Goal: Task Accomplishment & Management: Complete application form

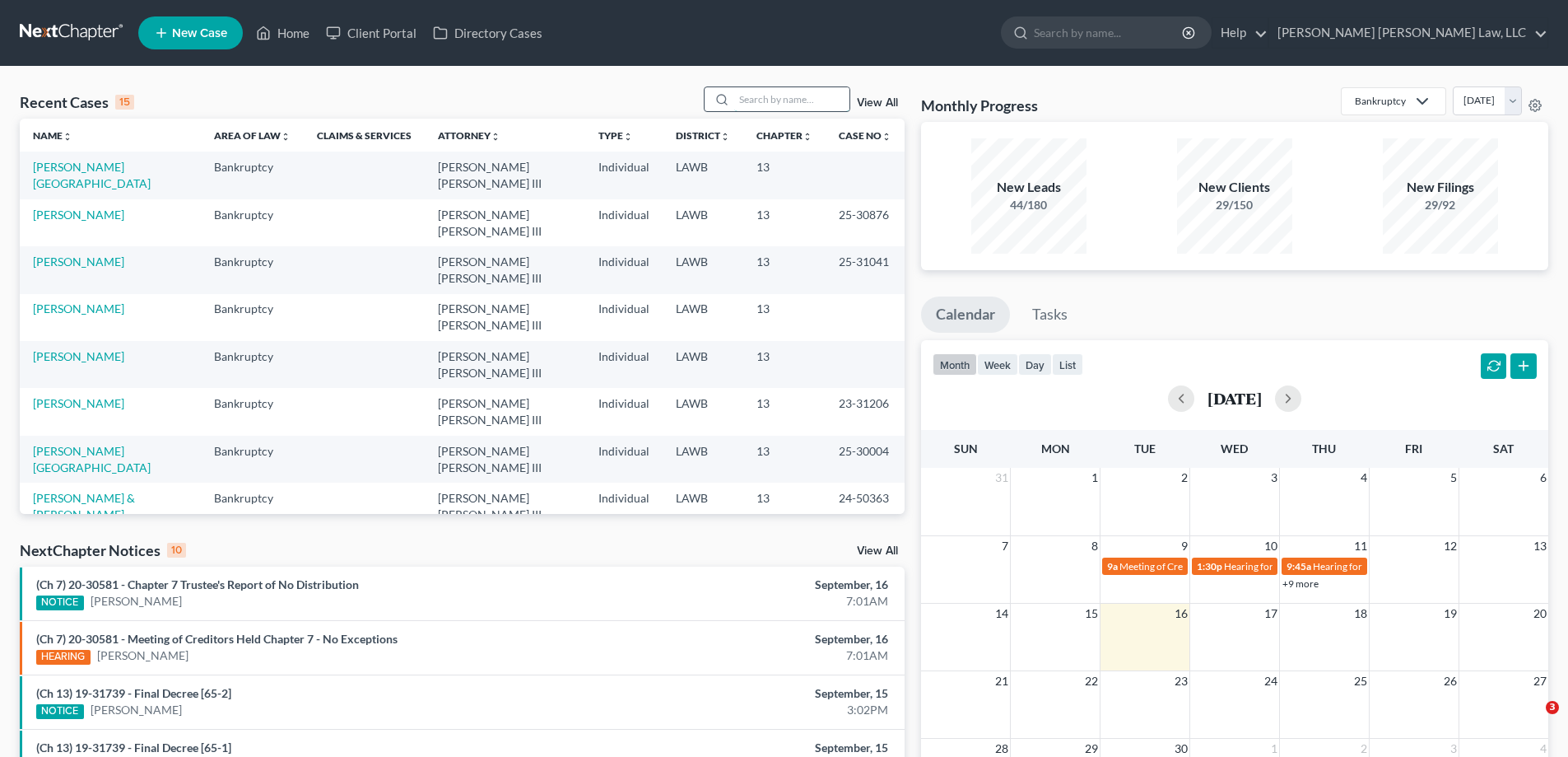
click at [797, 88] on input "search" at bounding box center [791, 100] width 115 height 24
type input "24-31063"
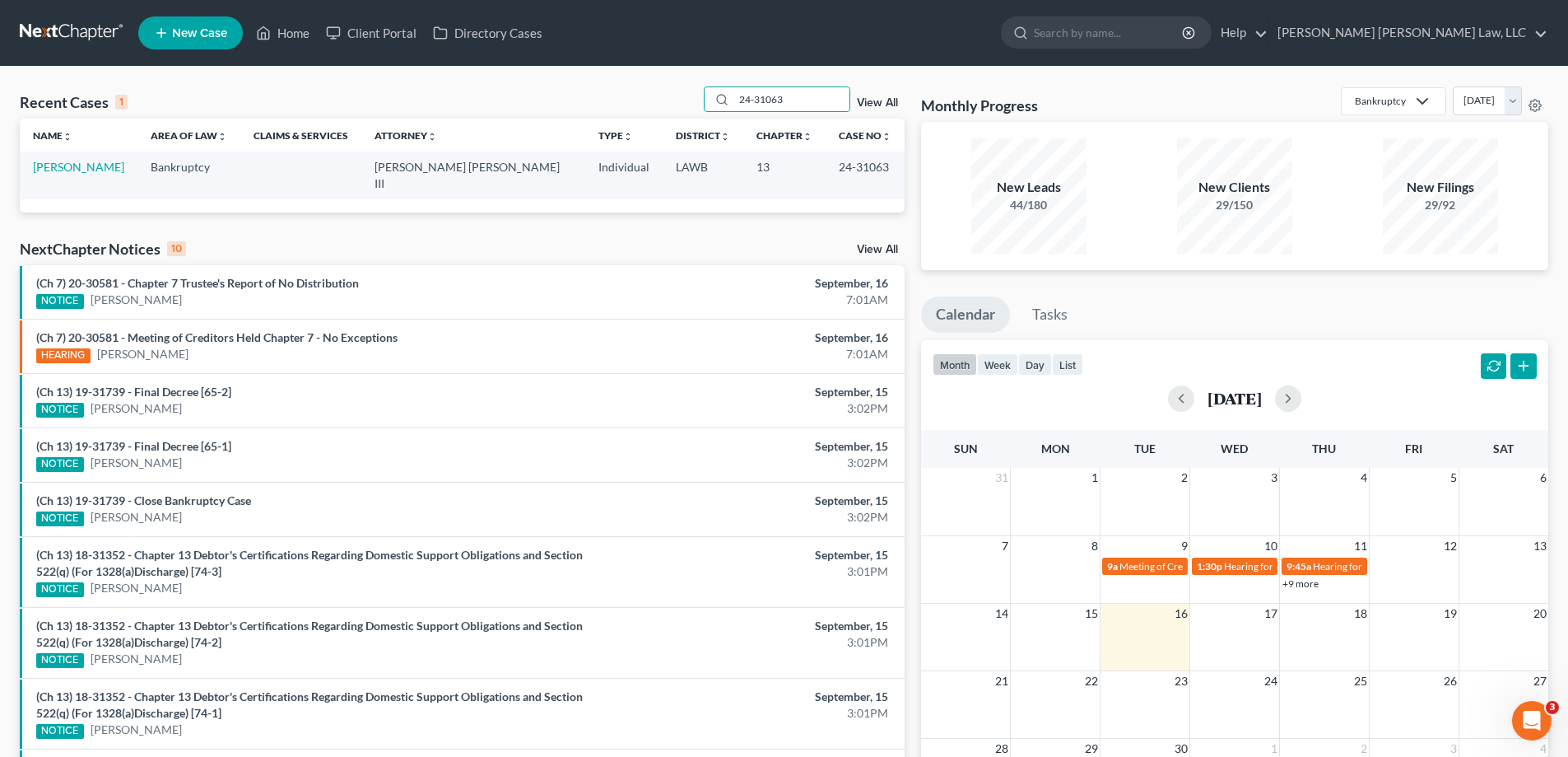
click at [69, 174] on td "[PERSON_NAME]" at bounding box center [78, 174] width 118 height 47
click at [65, 159] on td "[PERSON_NAME]" at bounding box center [78, 174] width 118 height 47
click at [72, 166] on link "[PERSON_NAME]" at bounding box center [78, 166] width 91 height 14
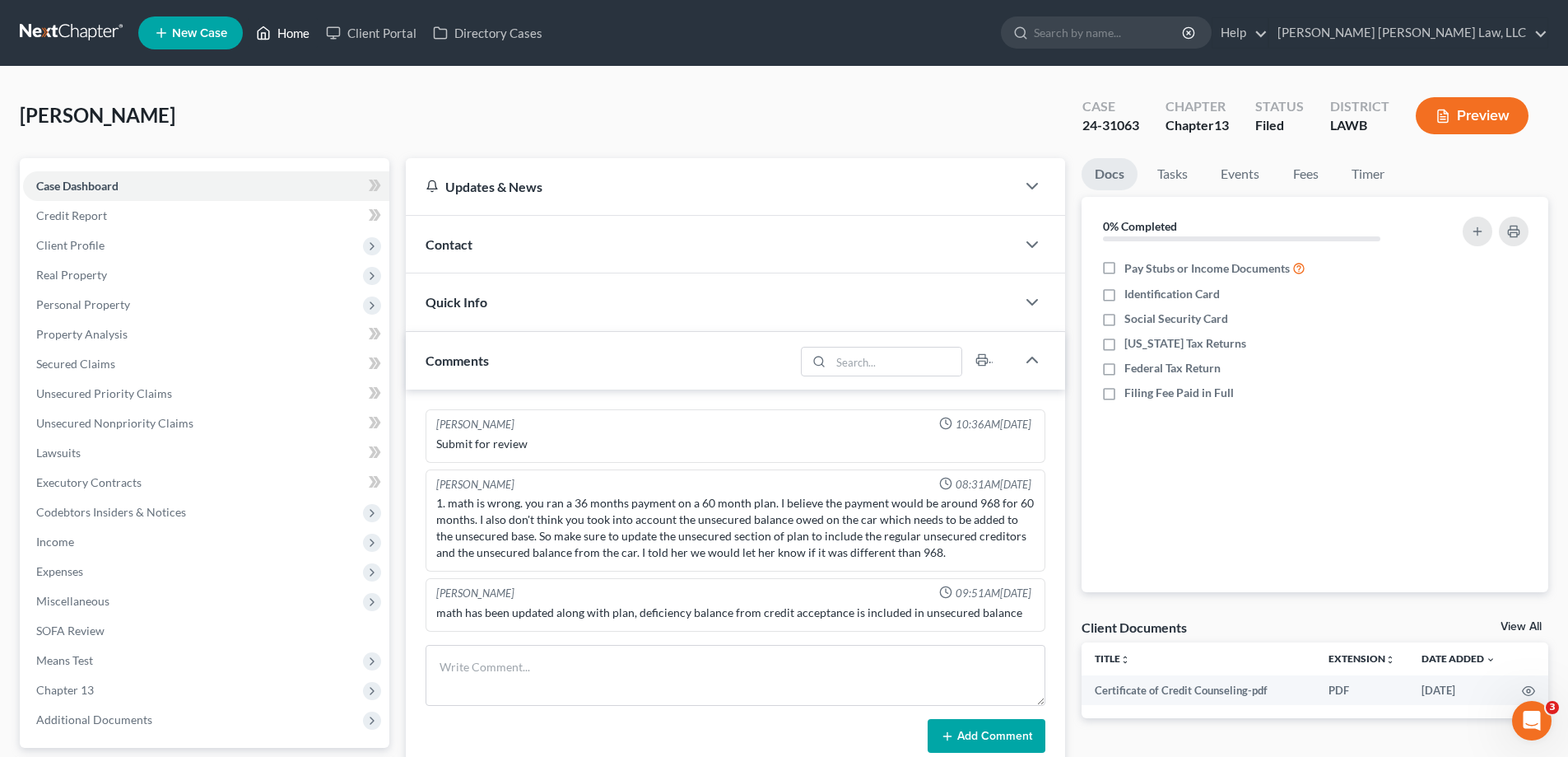
click at [300, 35] on link "Home" at bounding box center [282, 33] width 70 height 30
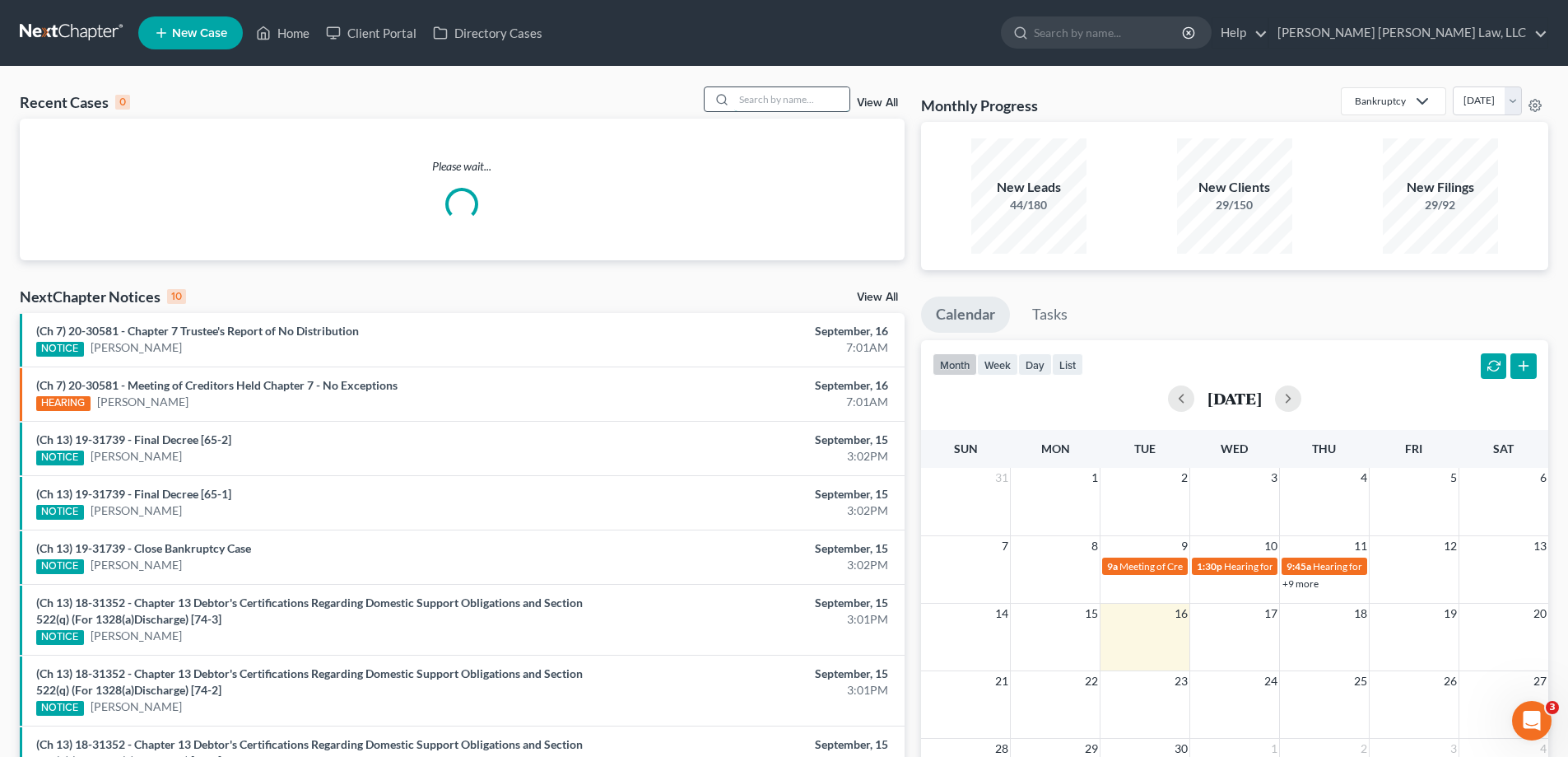
click at [765, 106] on input "search" at bounding box center [791, 100] width 115 height 24
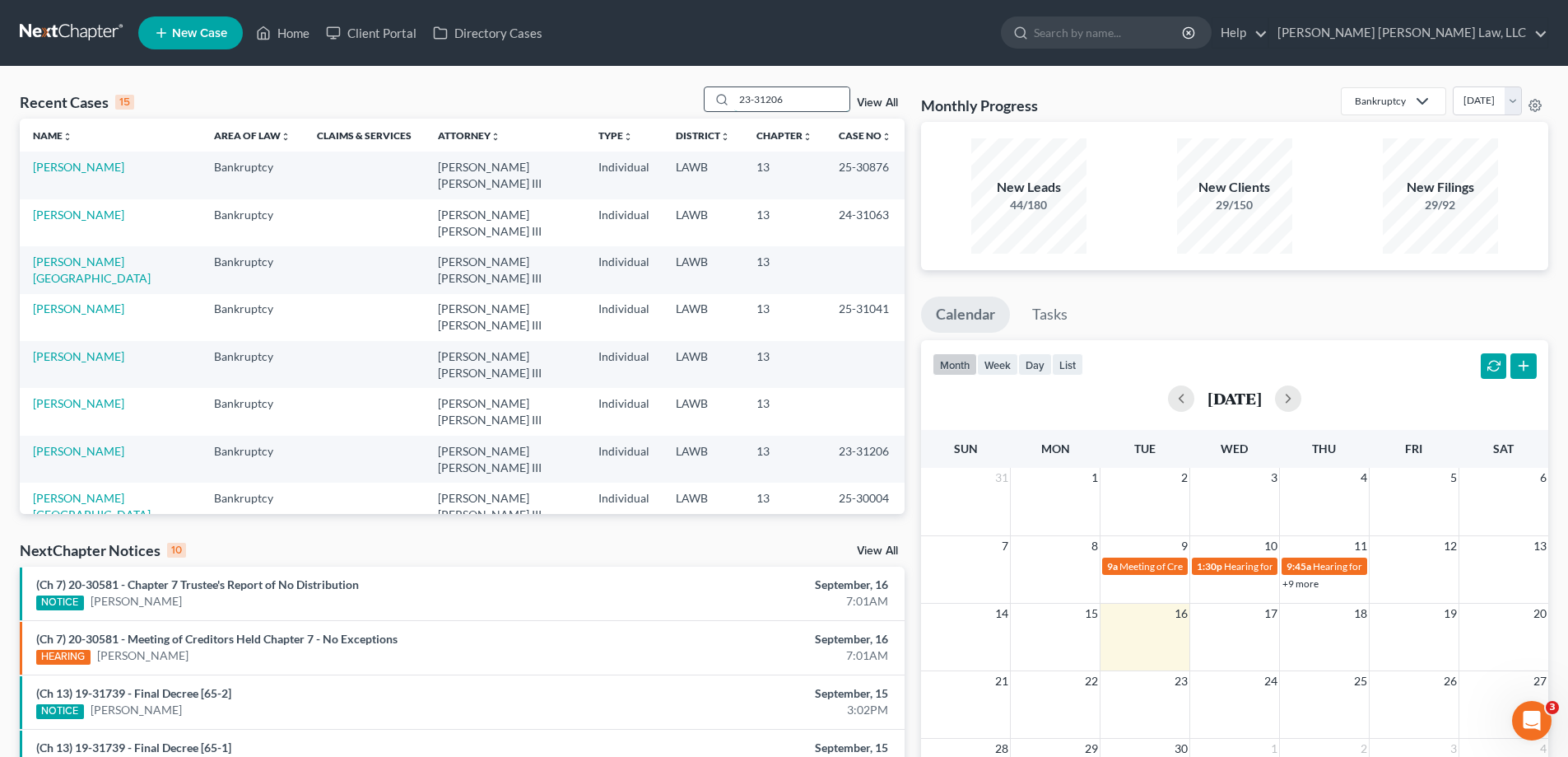
type input "23-31206"
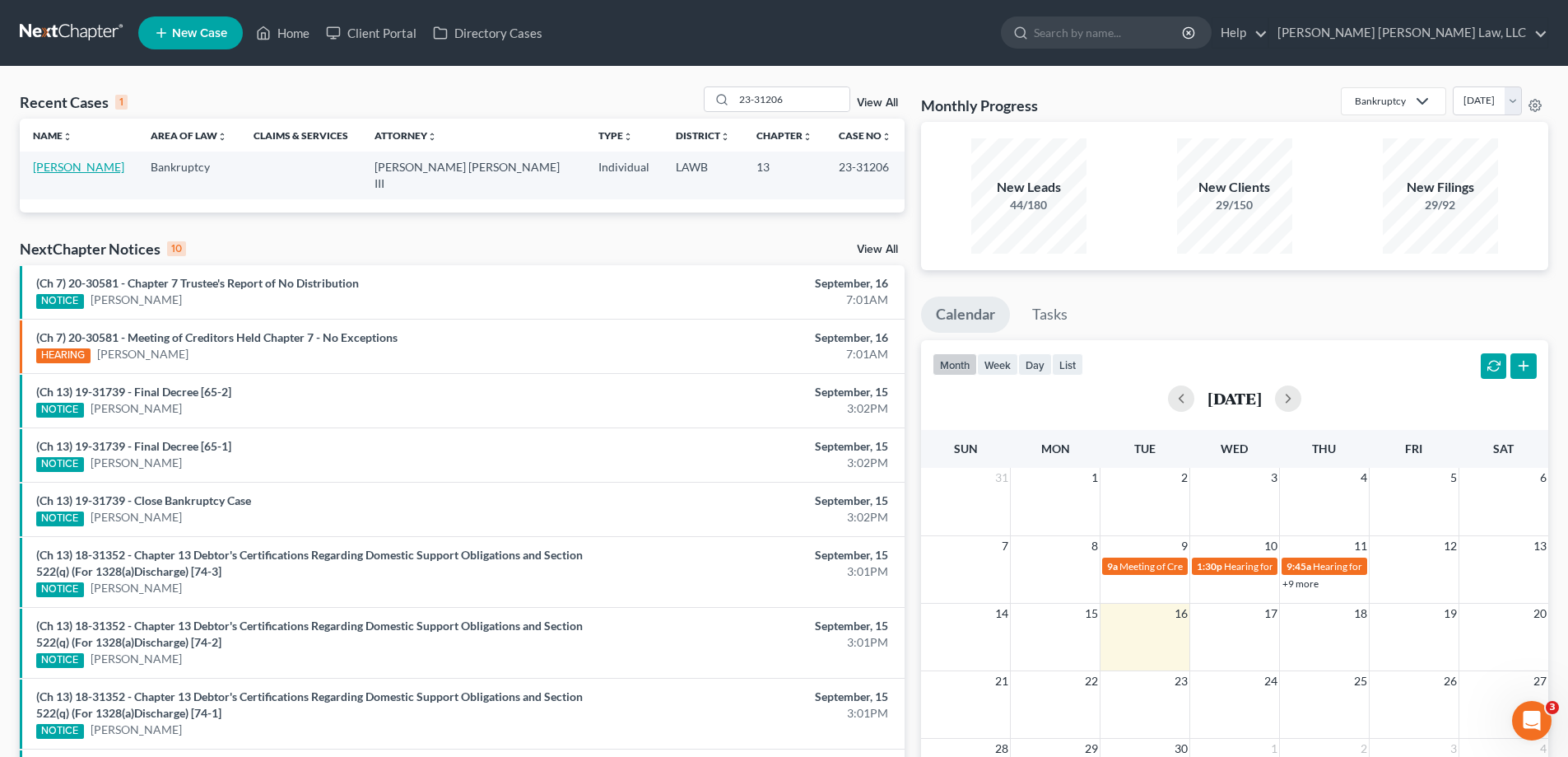
click at [97, 163] on link "[PERSON_NAME]" at bounding box center [78, 166] width 91 height 14
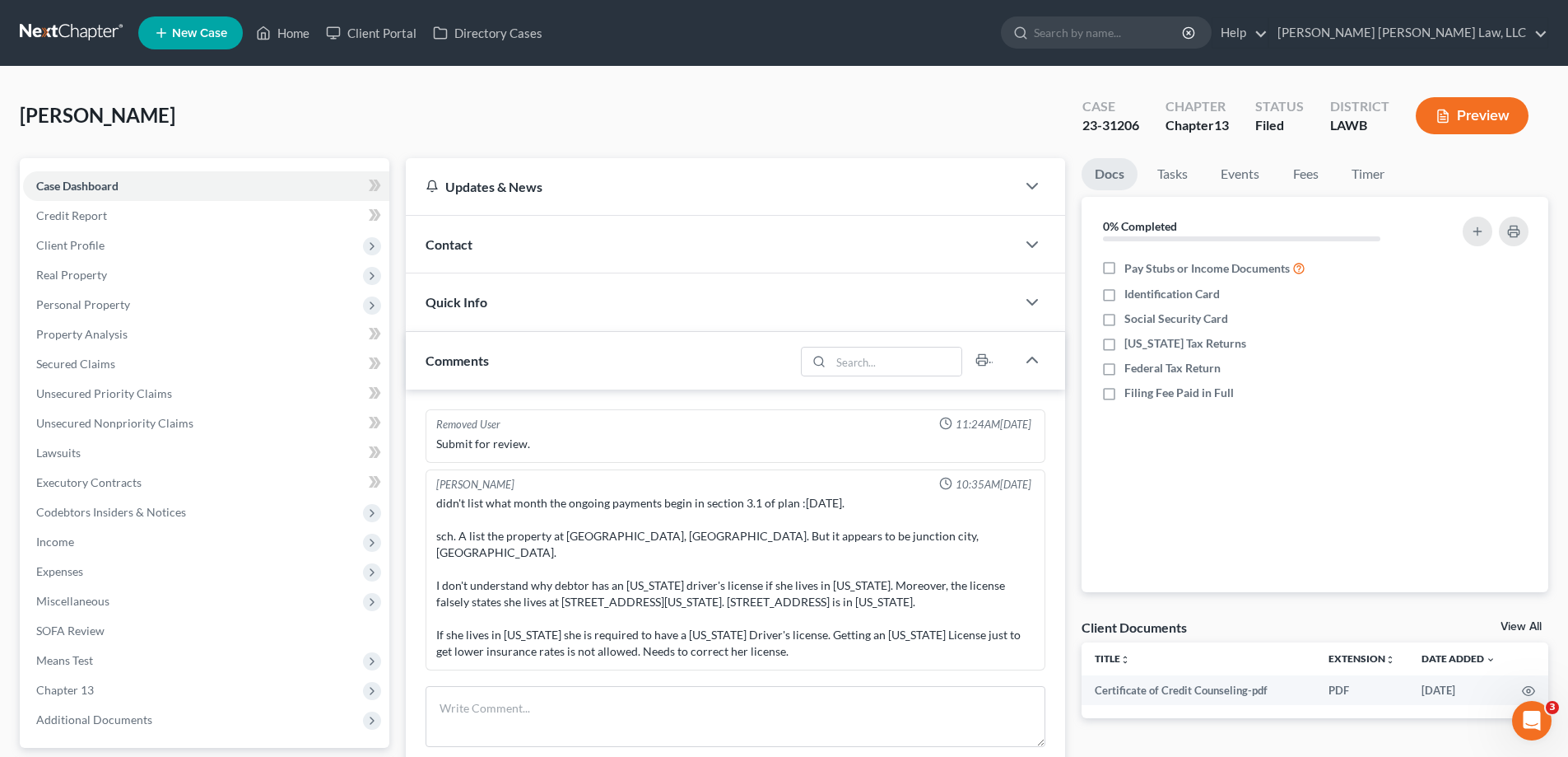
scroll to position [42, 0]
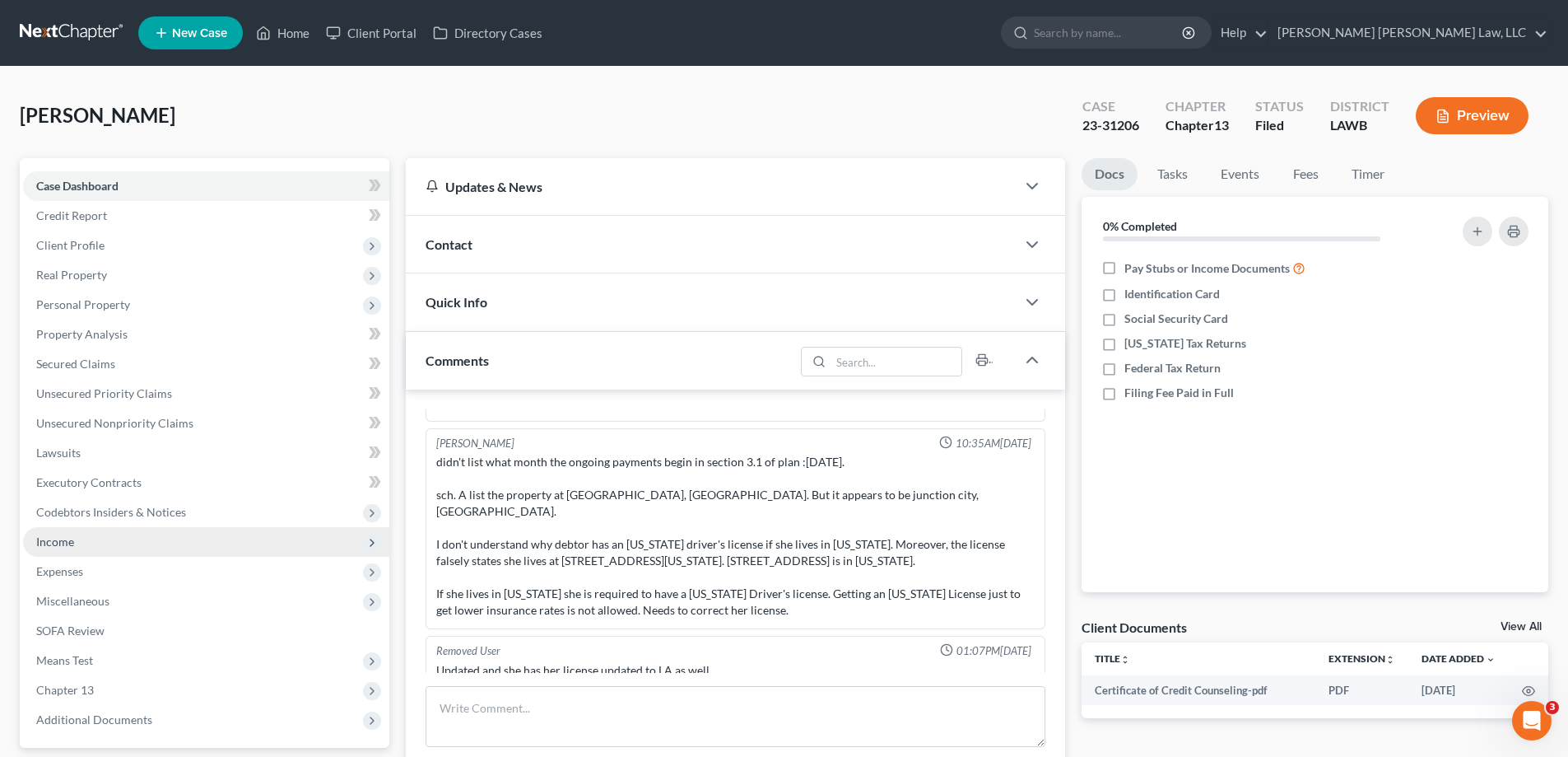
click at [113, 544] on span "Income" at bounding box center [206, 542] width 366 height 30
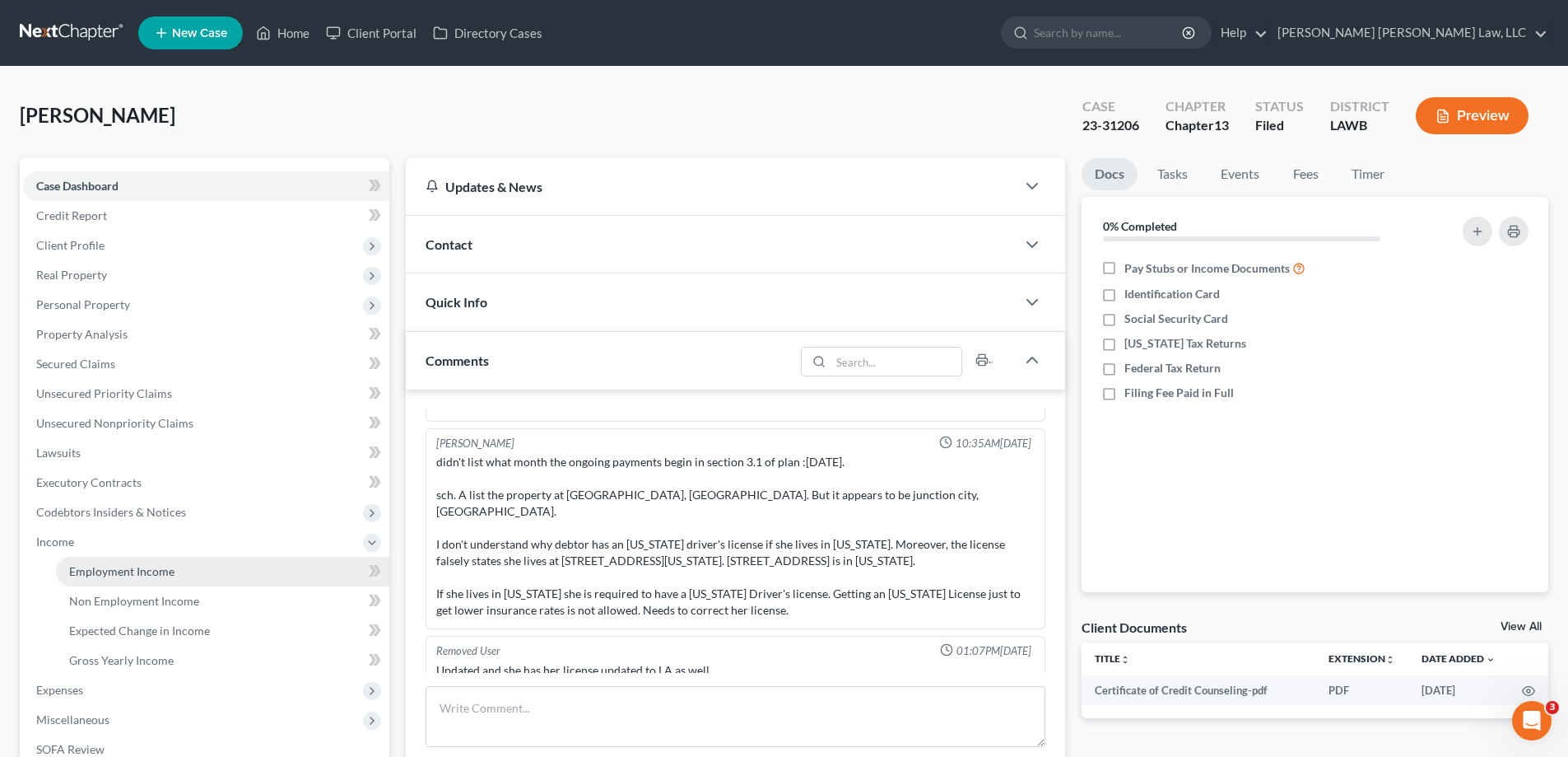
click at [116, 567] on span "Employment Income" at bounding box center [122, 571] width 105 height 14
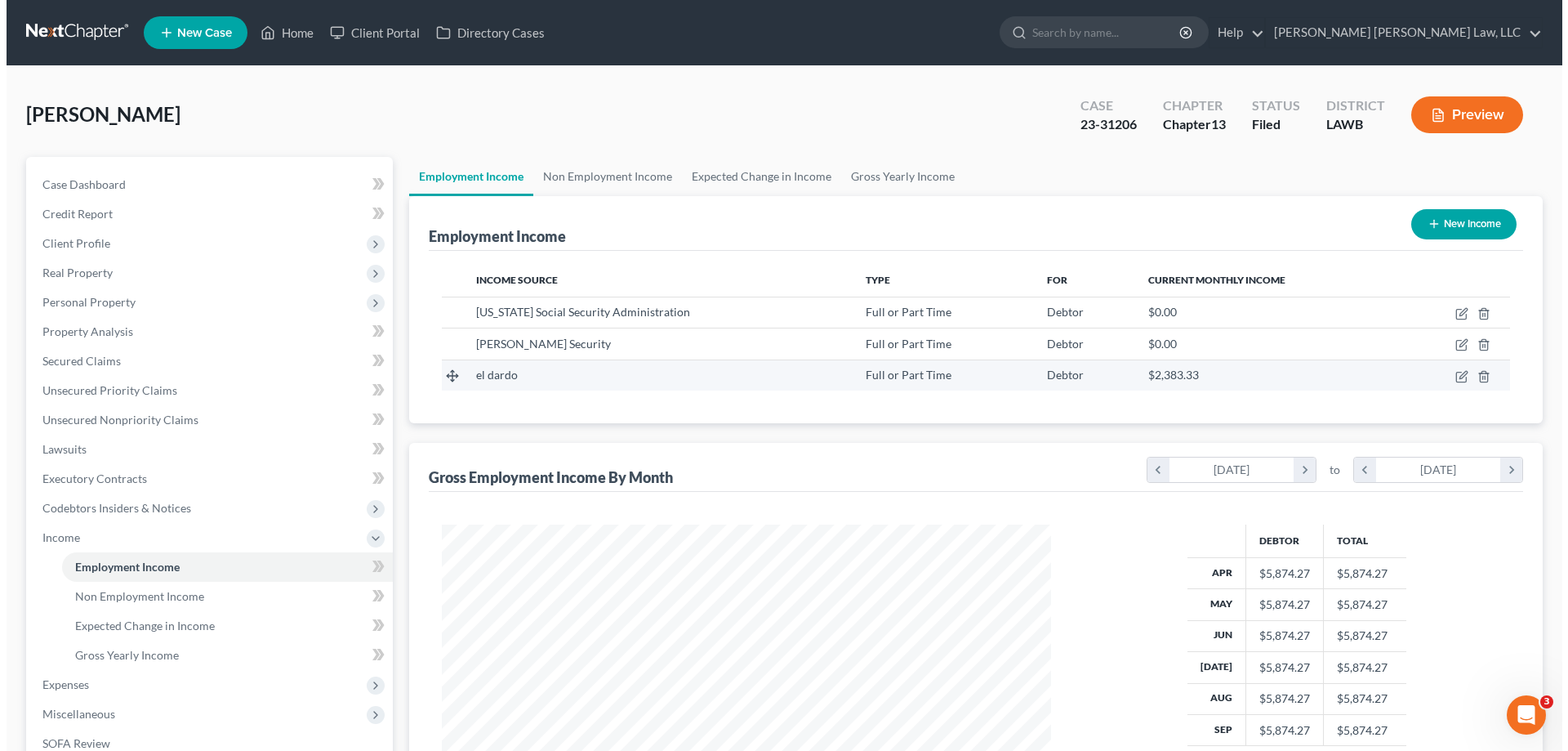
scroll to position [305, 642]
click at [1458, 376] on icon "button" at bounding box center [1455, 376] width 13 height 13
select select "0"
select select "2"
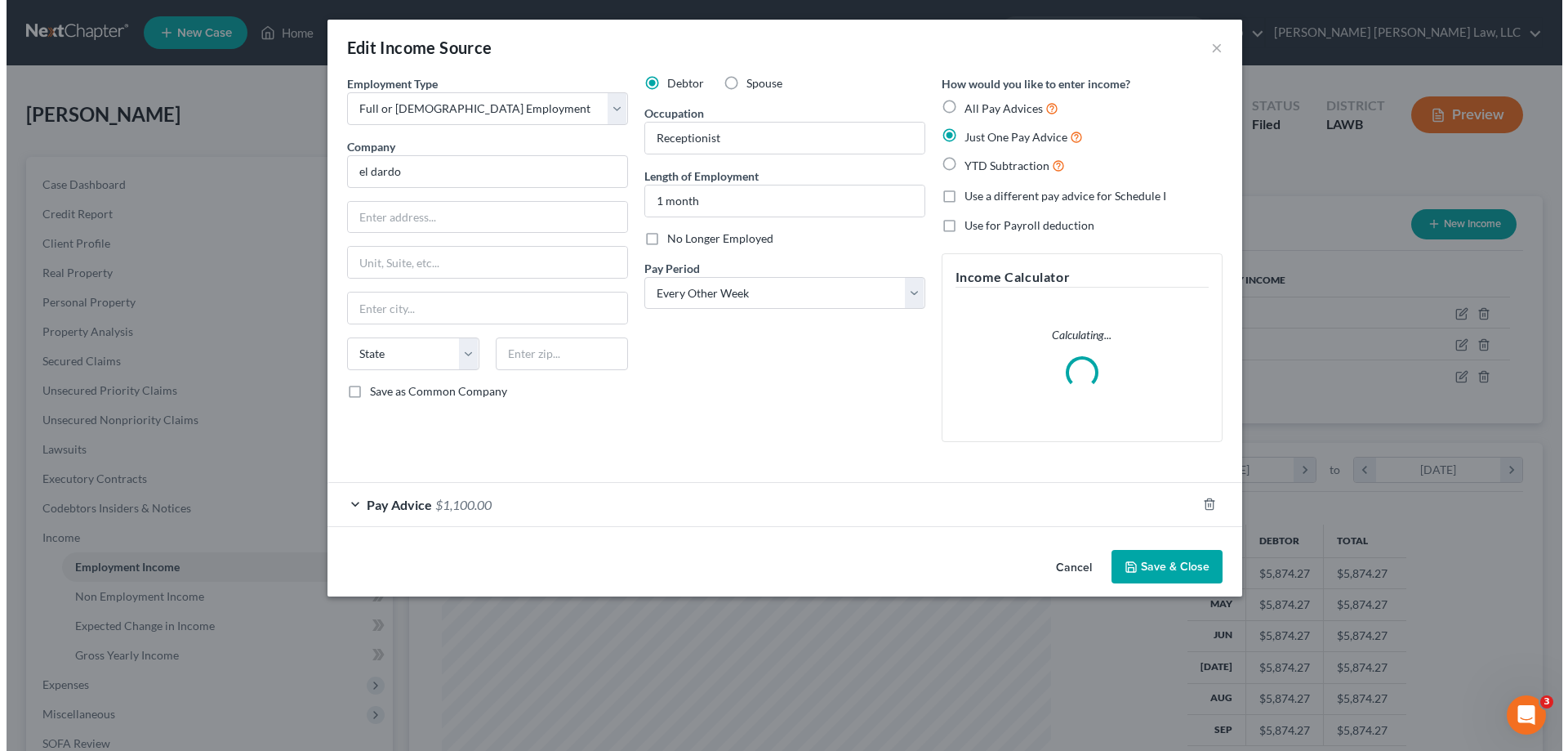
scroll to position [307, 648]
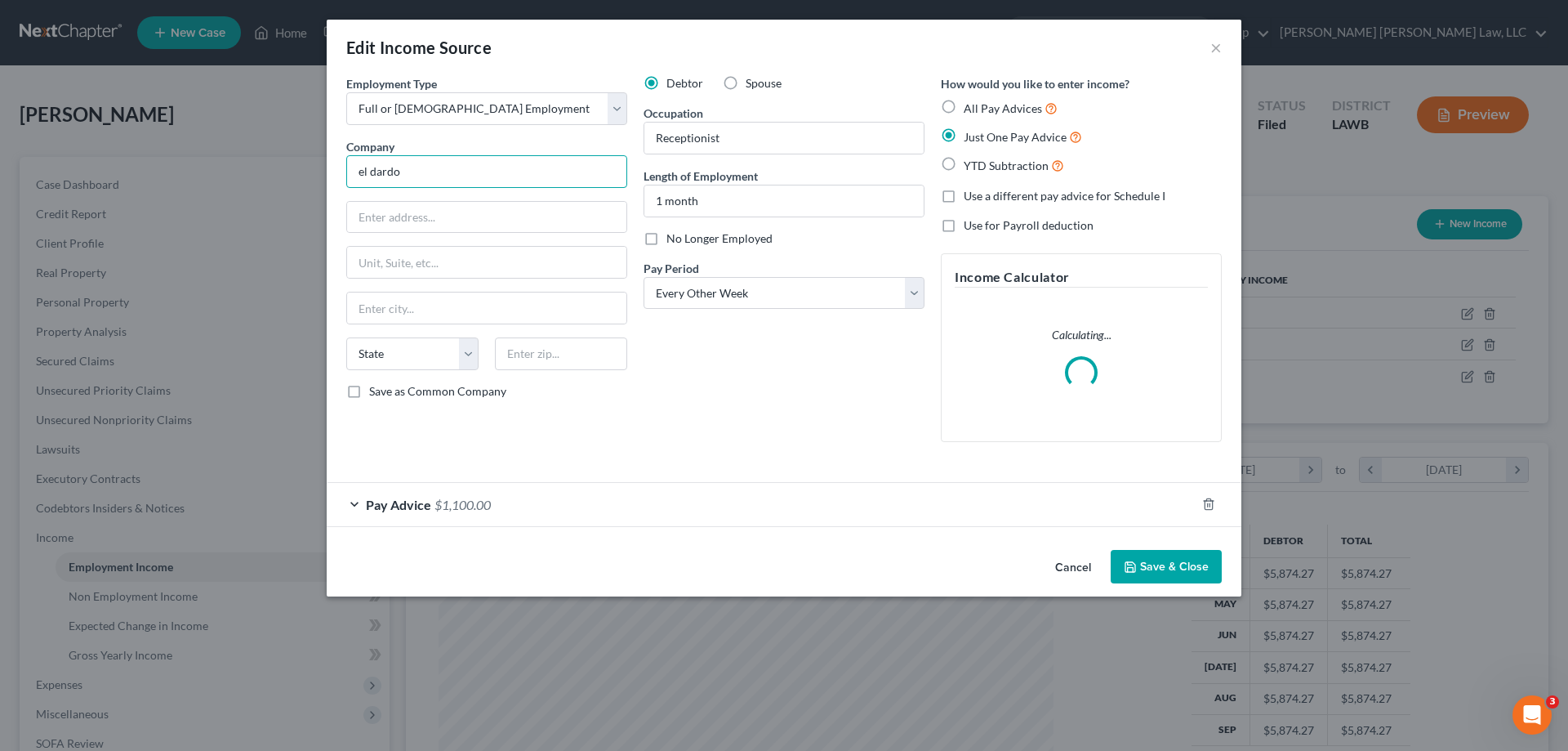
drag, startPoint x: 422, startPoint y: 181, endPoint x: -27, endPoint y: 210, distance: 449.9
click at [0, 210] on html "Home New Case Client Portal Directory Cases [PERSON_NAME] [PERSON_NAME] Law, LL…" at bounding box center [784, 507] width 1568 height 1015
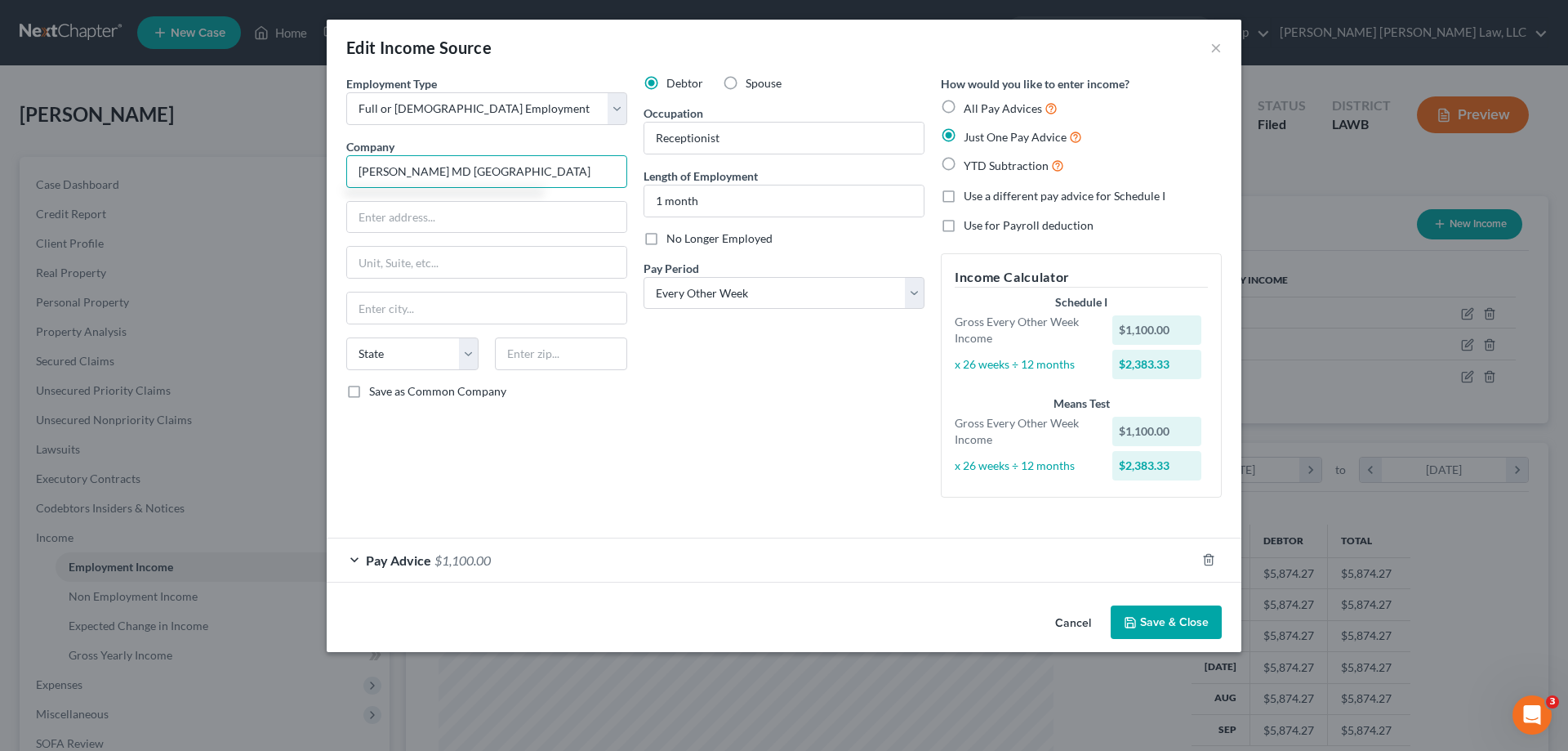
type input "[PERSON_NAME] MD [GEOGRAPHIC_DATA]"
type input "[STREET_ADDRESS]"
type input "71730"
type input "El Dorado"
select select "2"
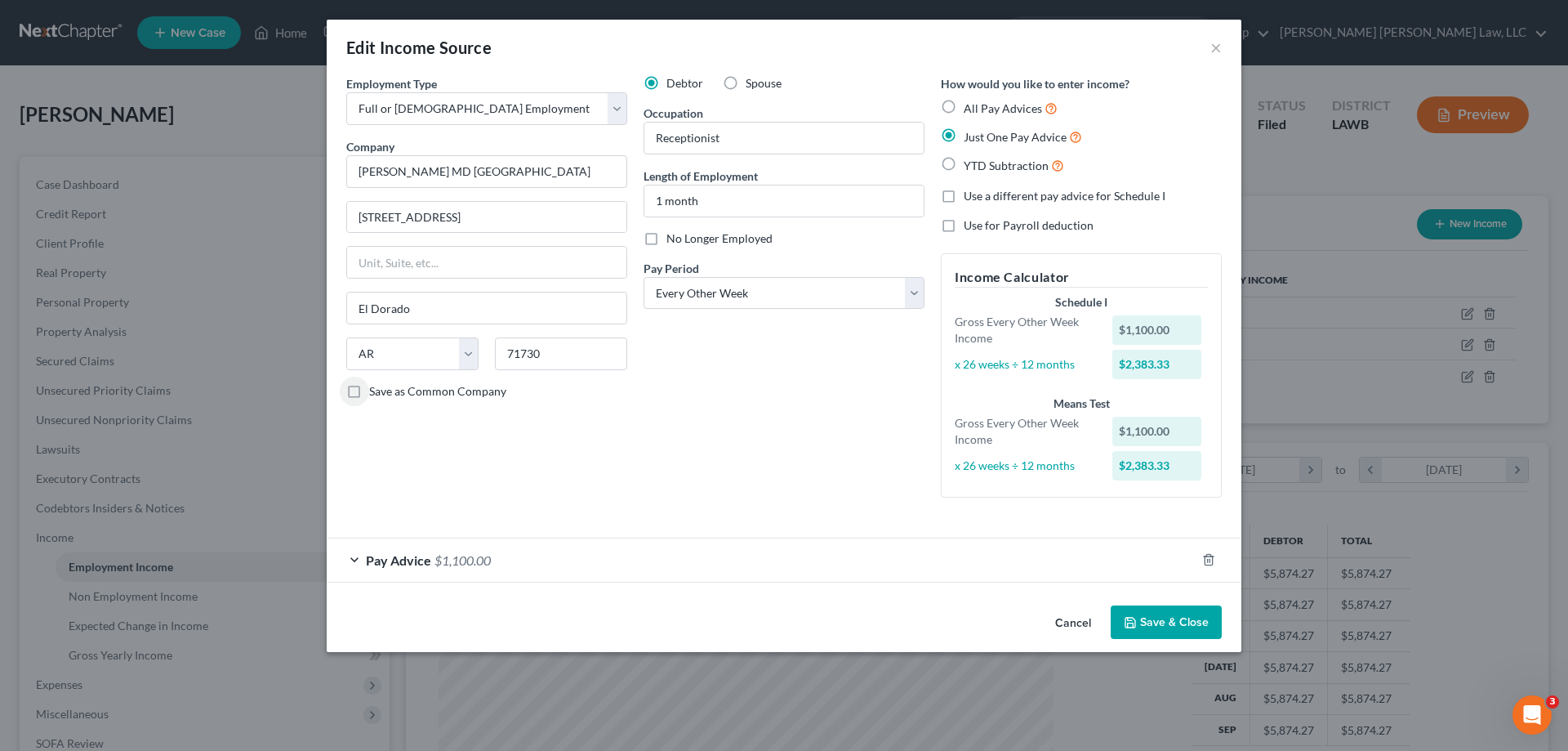
click at [404, 556] on span "Pay Advice" at bounding box center [397, 560] width 65 height 16
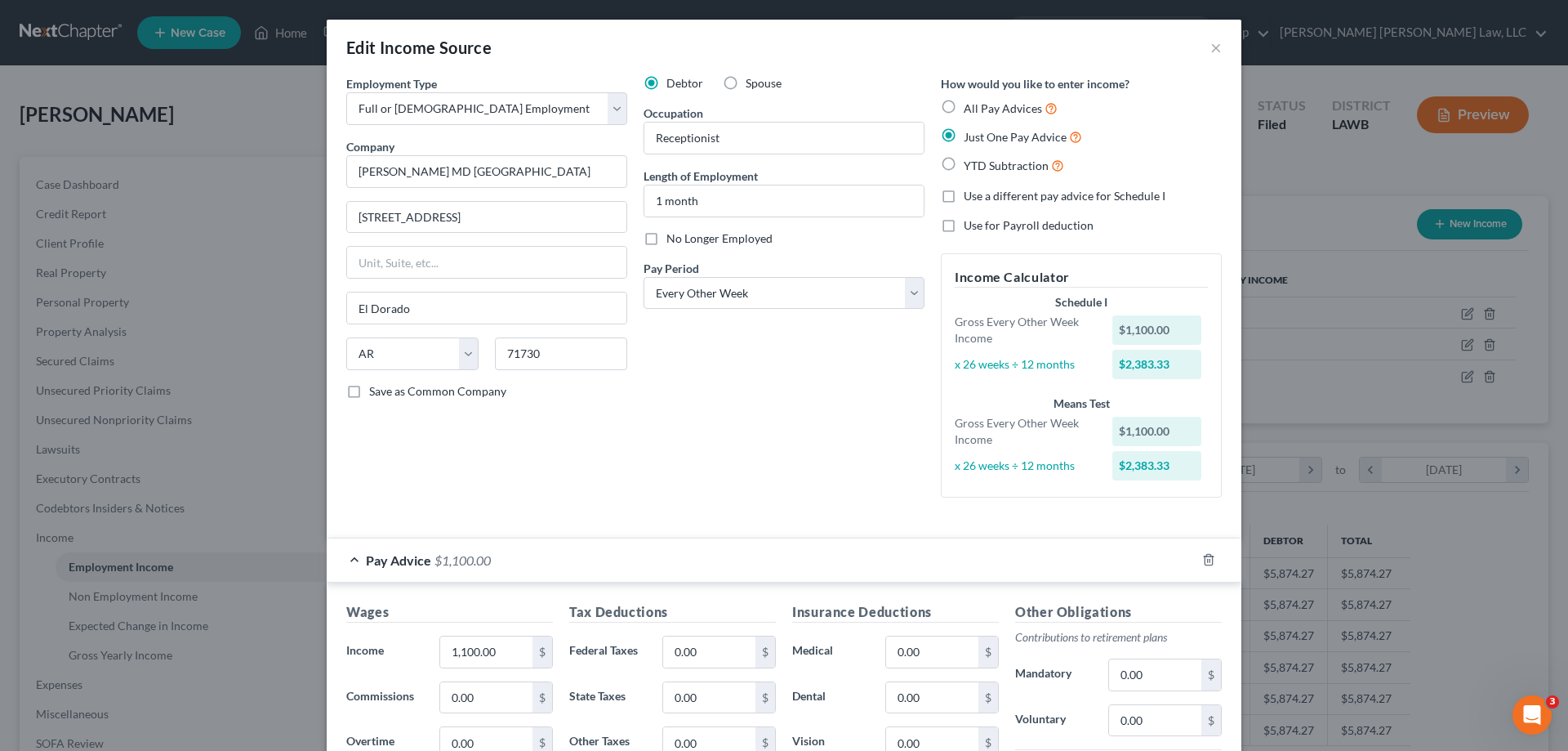
scroll to position [163, 0]
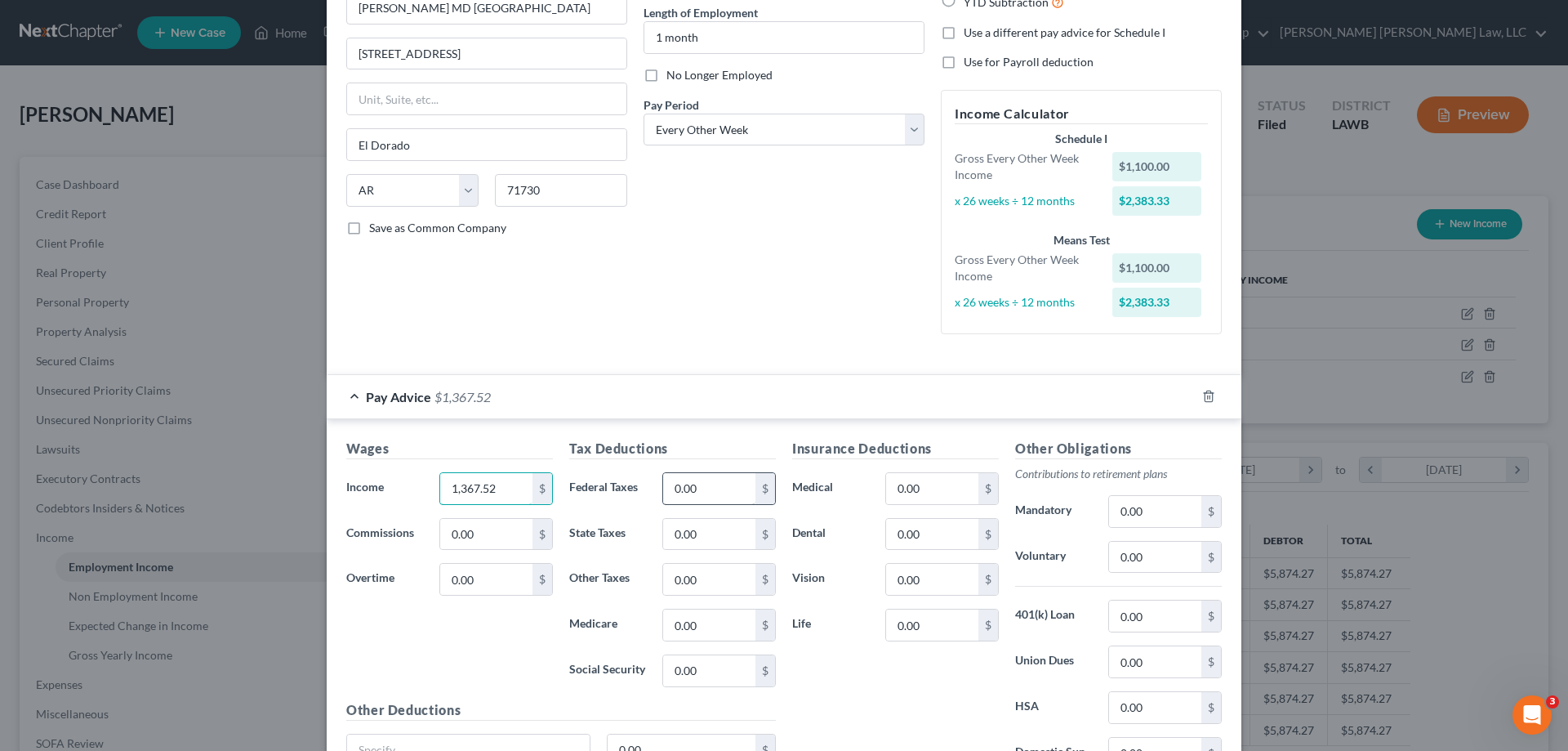
type input "1,367.52"
click at [726, 488] on input "0.00" at bounding box center [709, 488] width 93 height 31
type input "9.49"
type input "31.73"
type input "19.83"
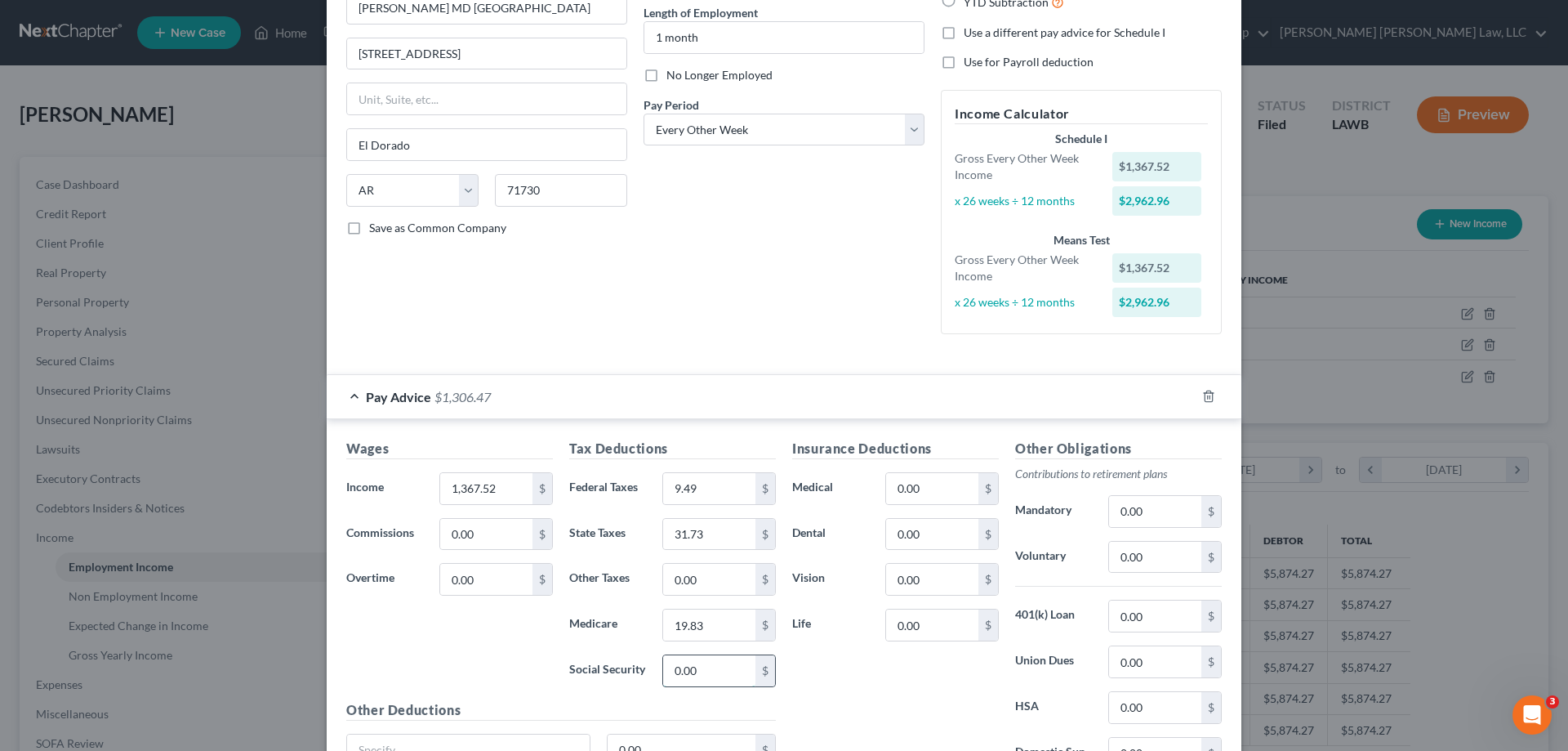
click at [696, 664] on input "0.00" at bounding box center [709, 670] width 93 height 31
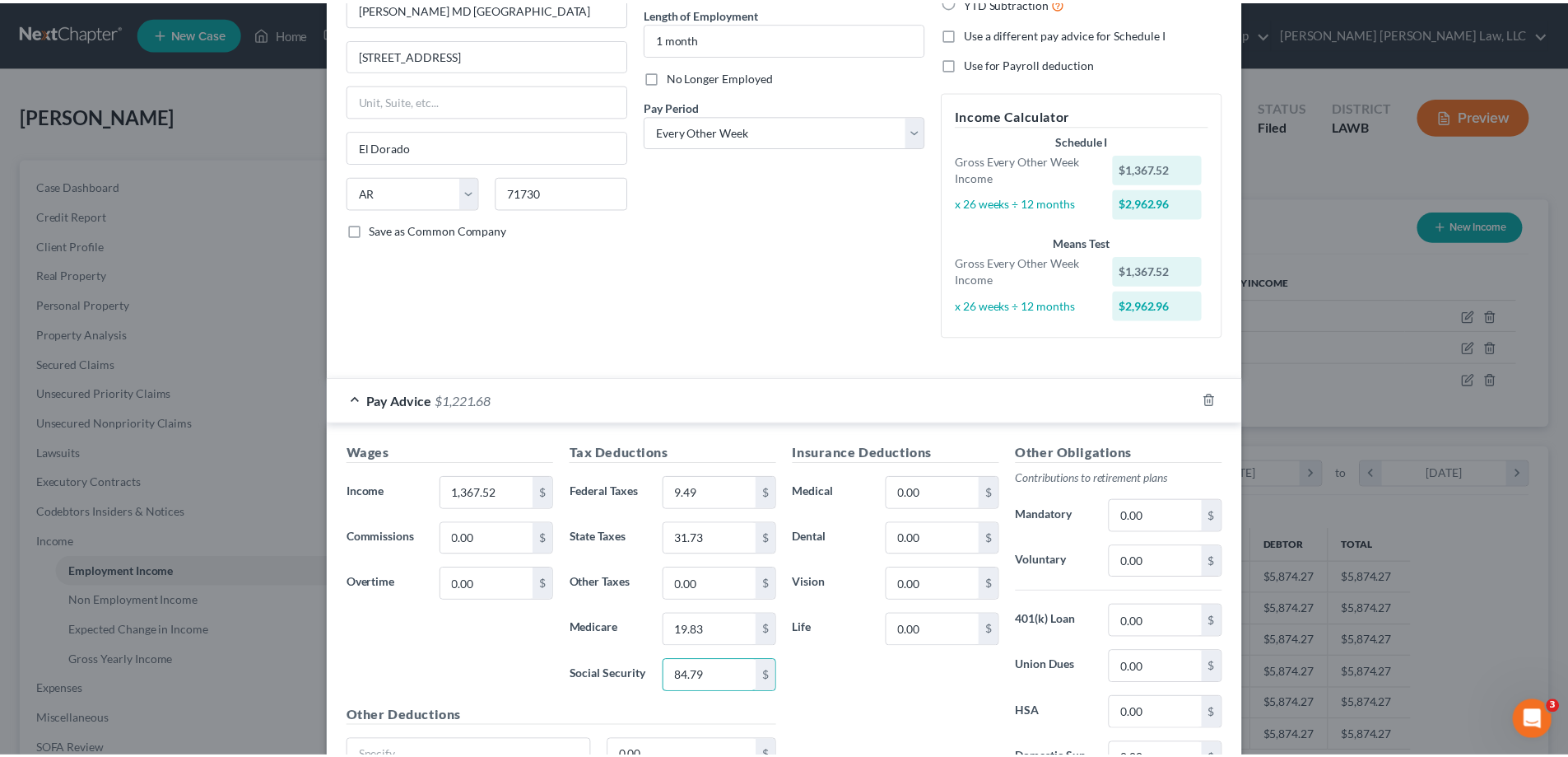
scroll to position [323, 0]
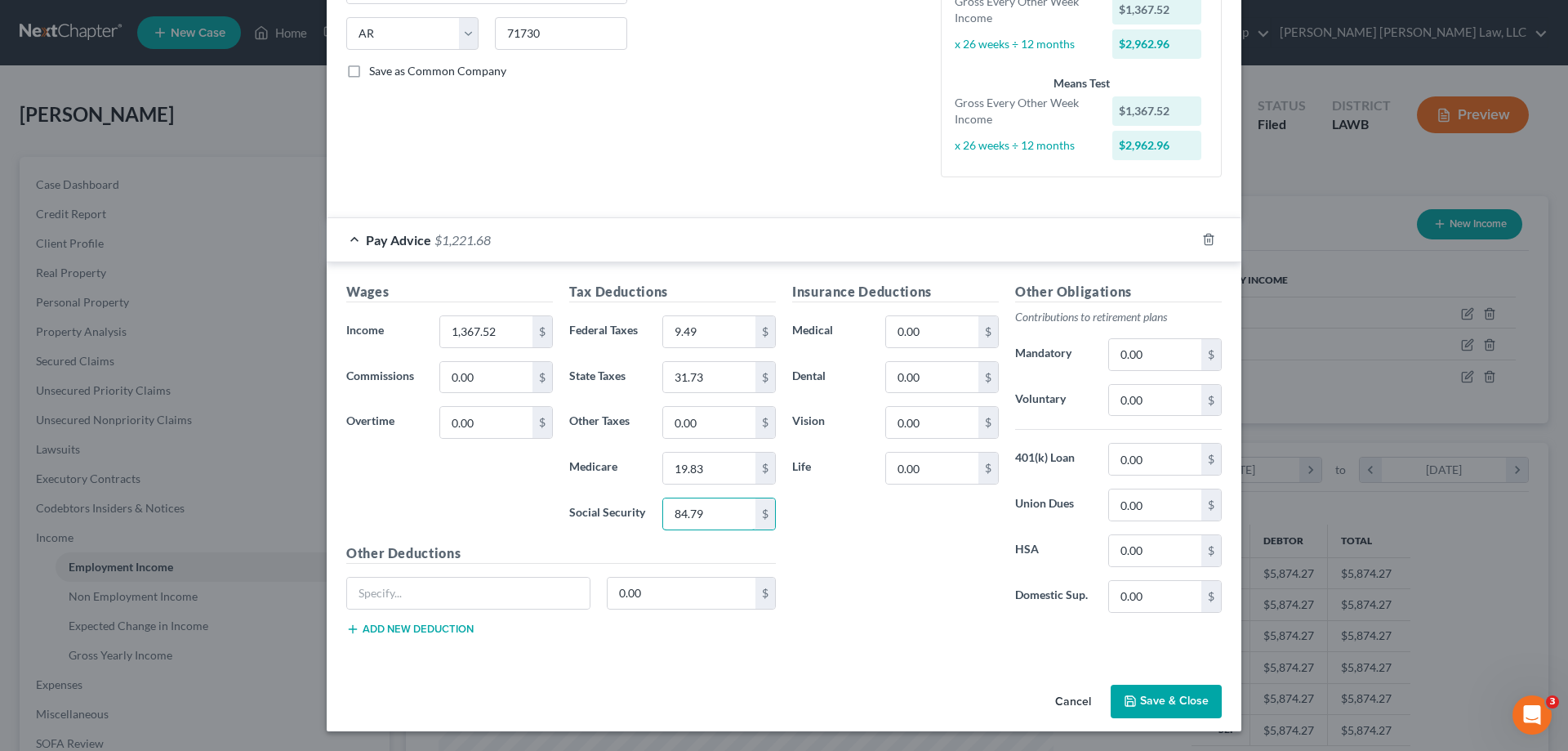
type input "84.79"
click at [1148, 692] on button "Save & Close" at bounding box center [1166, 701] width 111 height 34
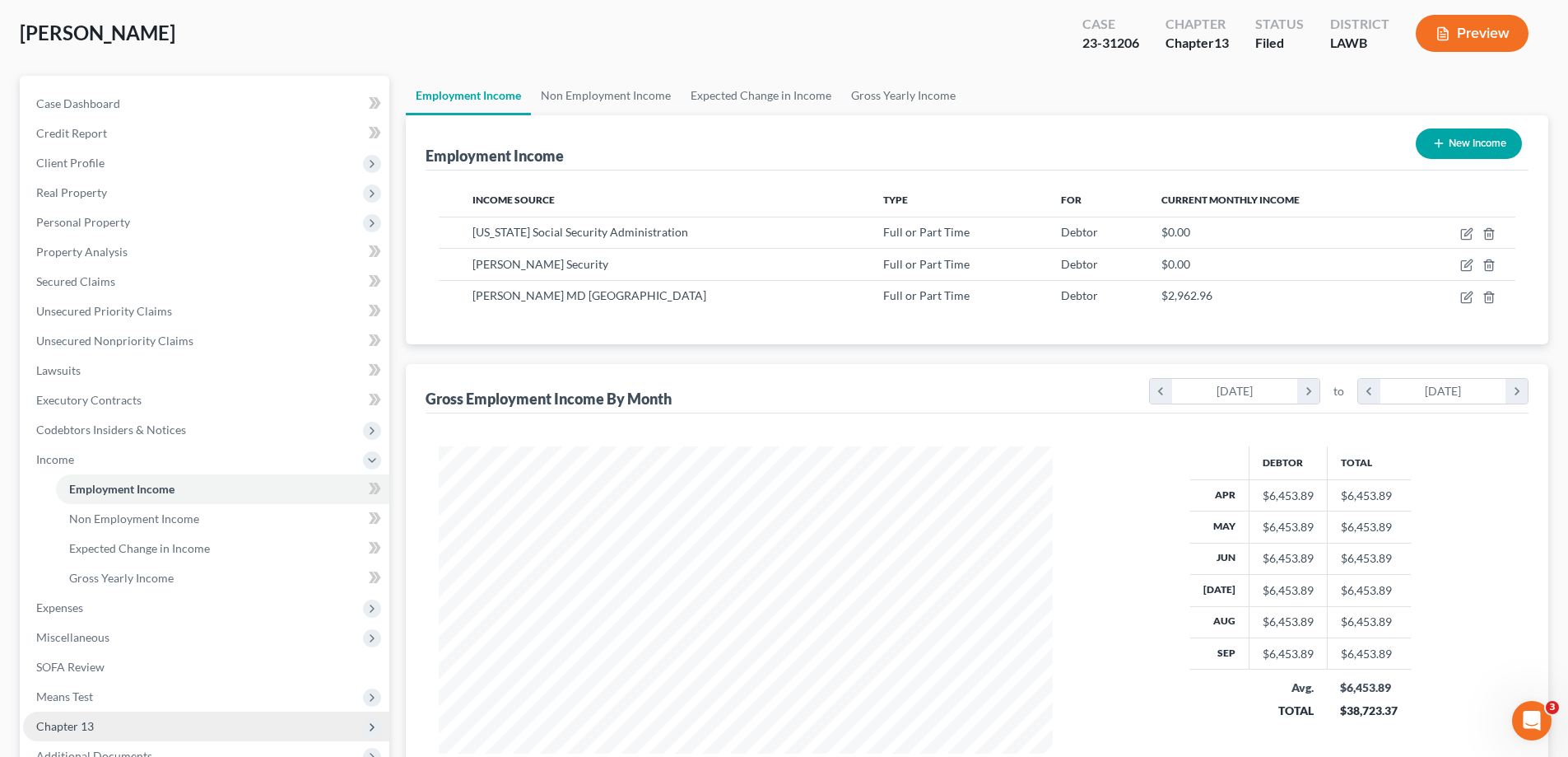
scroll to position [247, 0]
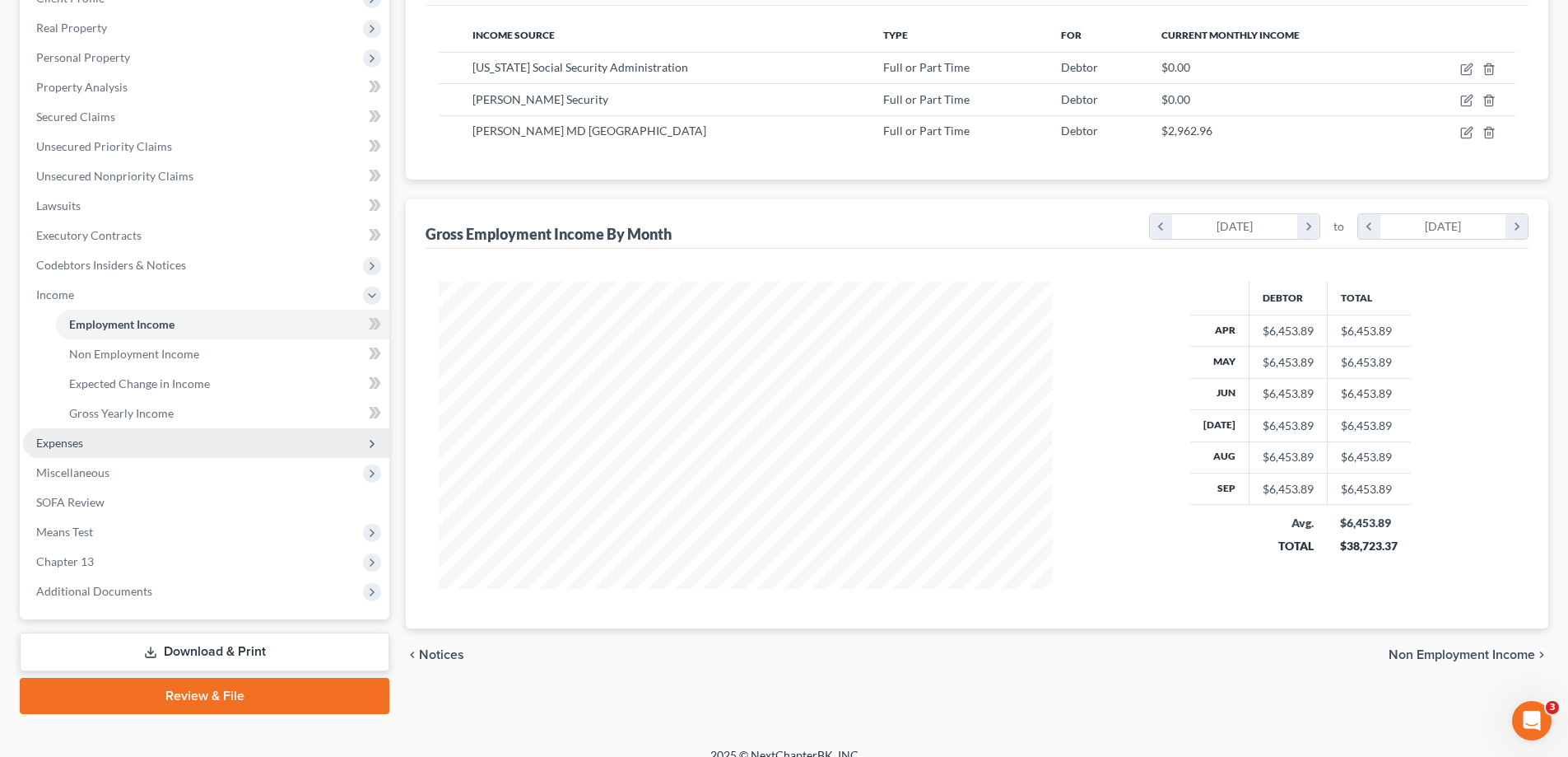
click at [90, 449] on span "Expenses" at bounding box center [206, 443] width 366 height 30
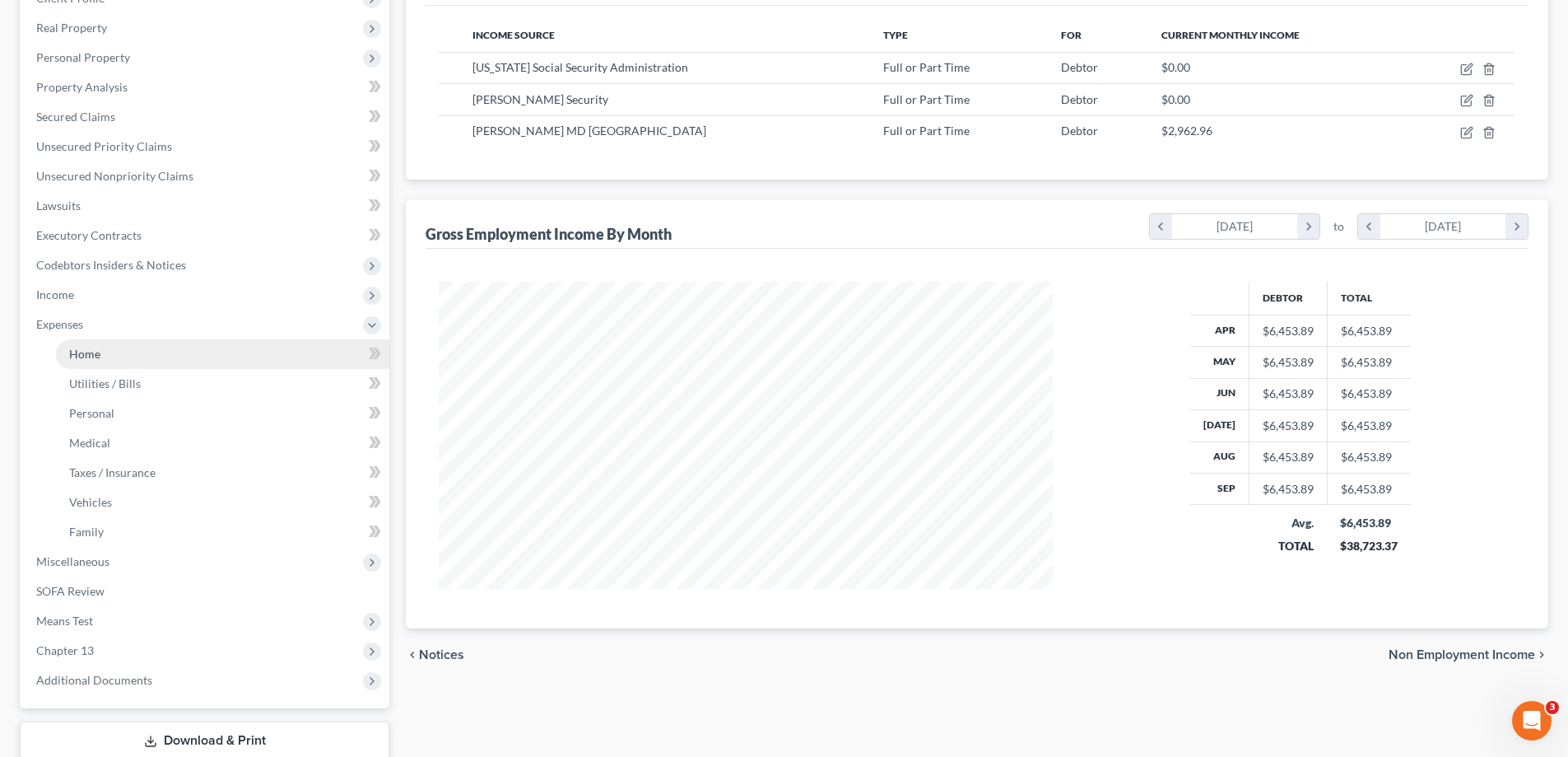
click at [88, 362] on link "Home" at bounding box center [222, 354] width 333 height 30
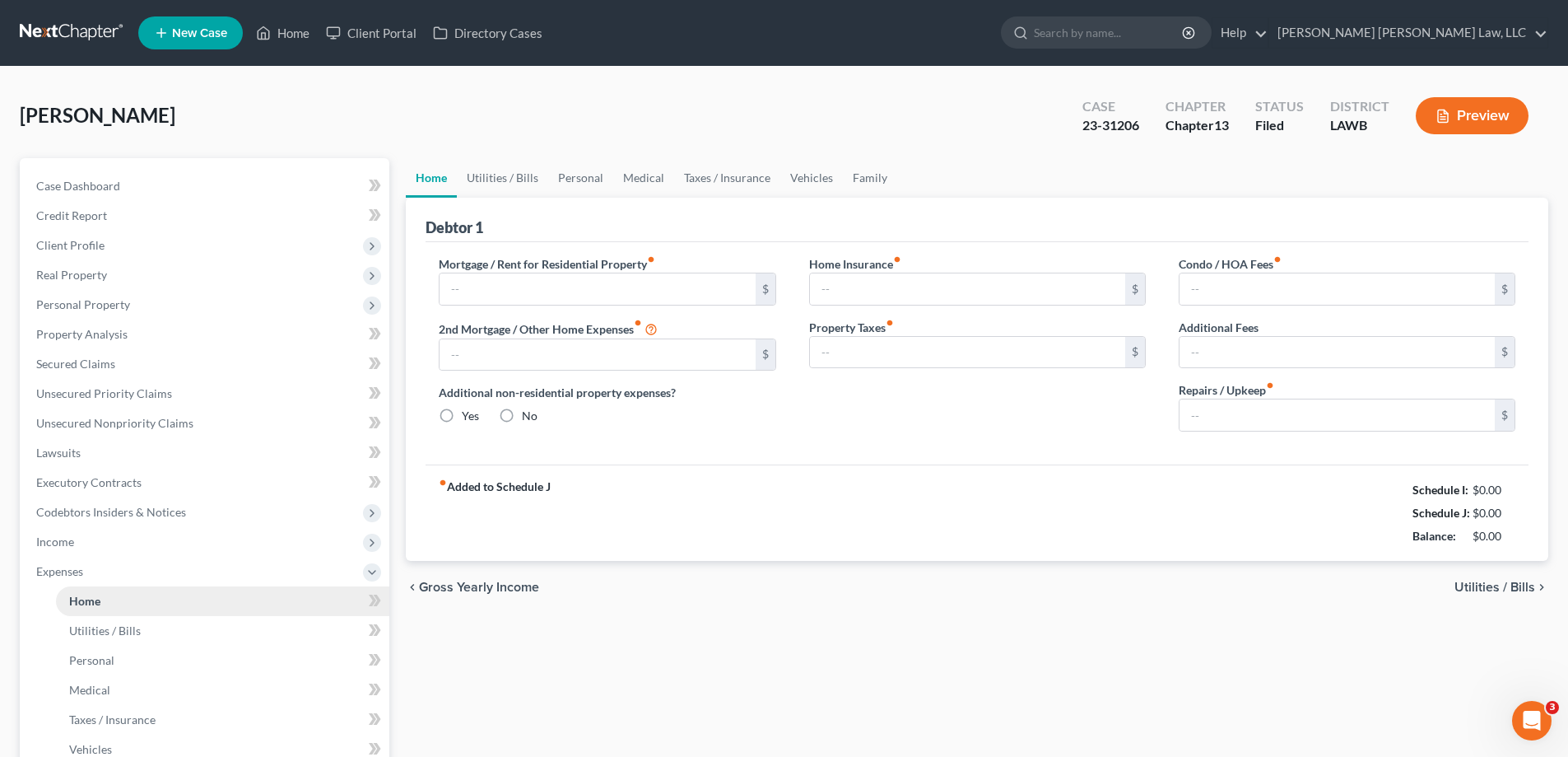
type input "0.00"
radio input "true"
type input "0.00"
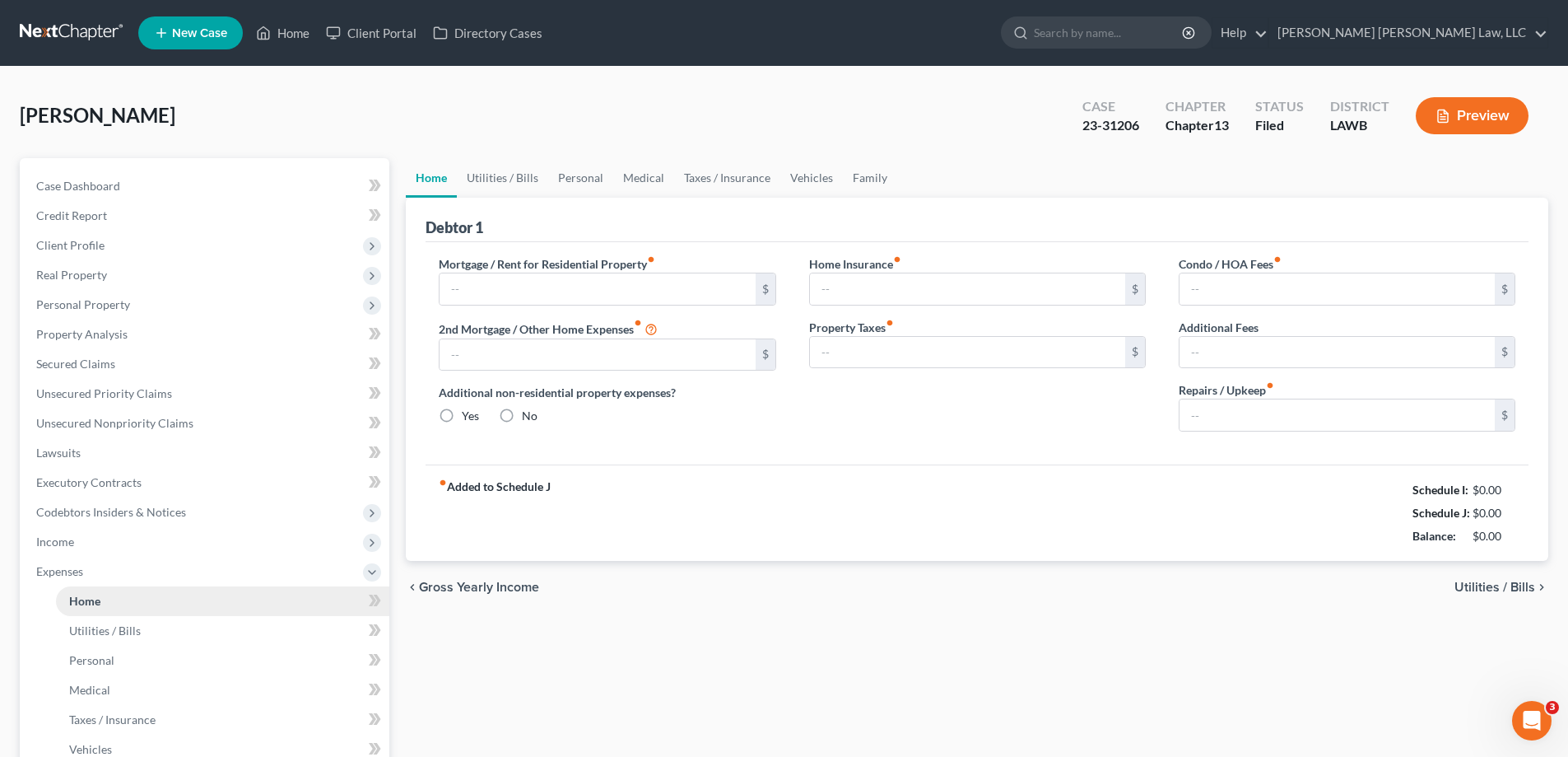
type input "0.00"
click at [570, 186] on link "Personal" at bounding box center [581, 177] width 65 height 40
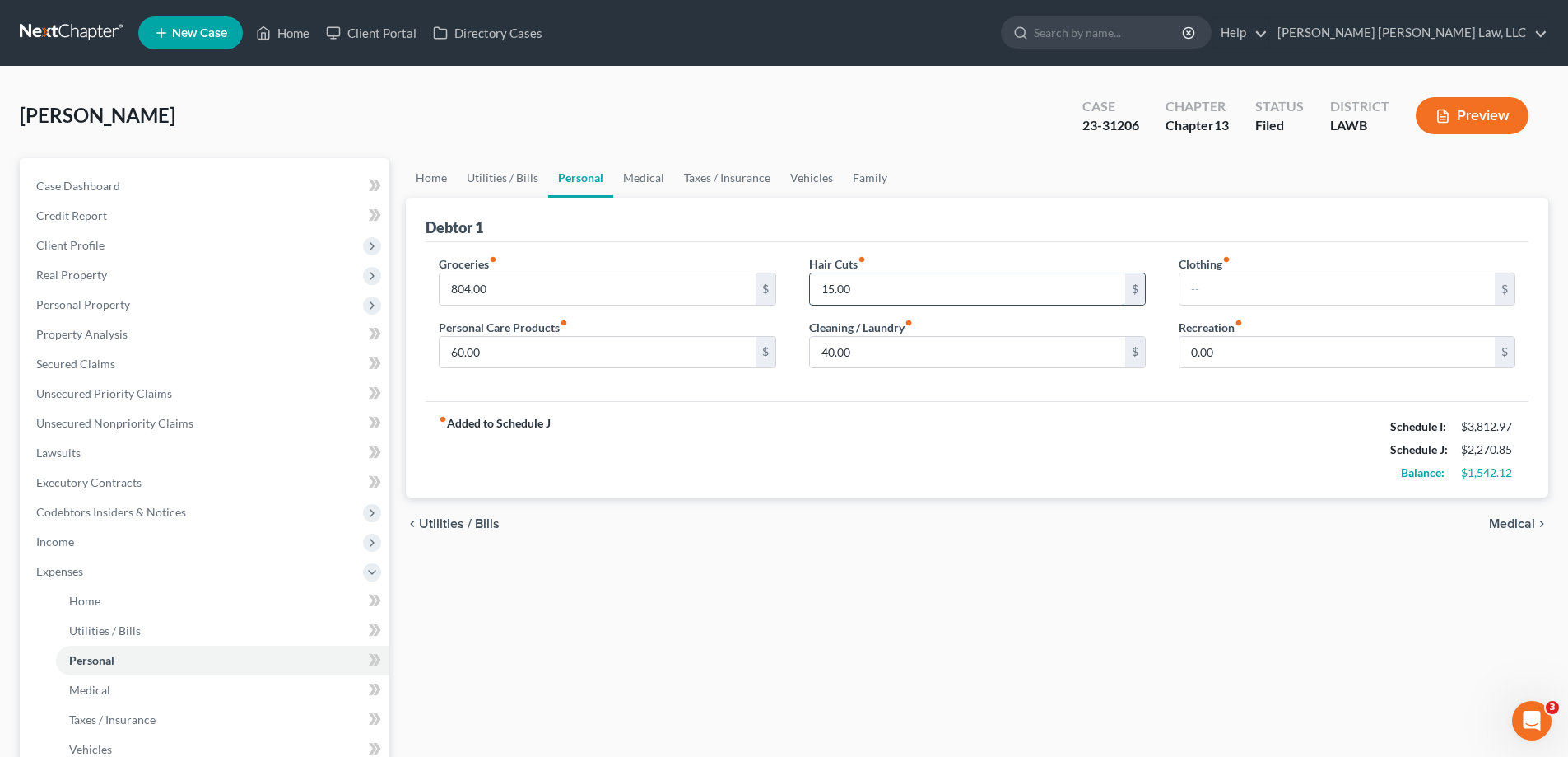
click at [918, 292] on input "15.00" at bounding box center [967, 289] width 316 height 31
click at [941, 362] on input "40.00" at bounding box center [967, 353] width 316 height 31
click at [551, 351] on input "60.00" at bounding box center [597, 353] width 316 height 31
click at [519, 282] on input "804.00" at bounding box center [597, 289] width 316 height 31
type input "5"
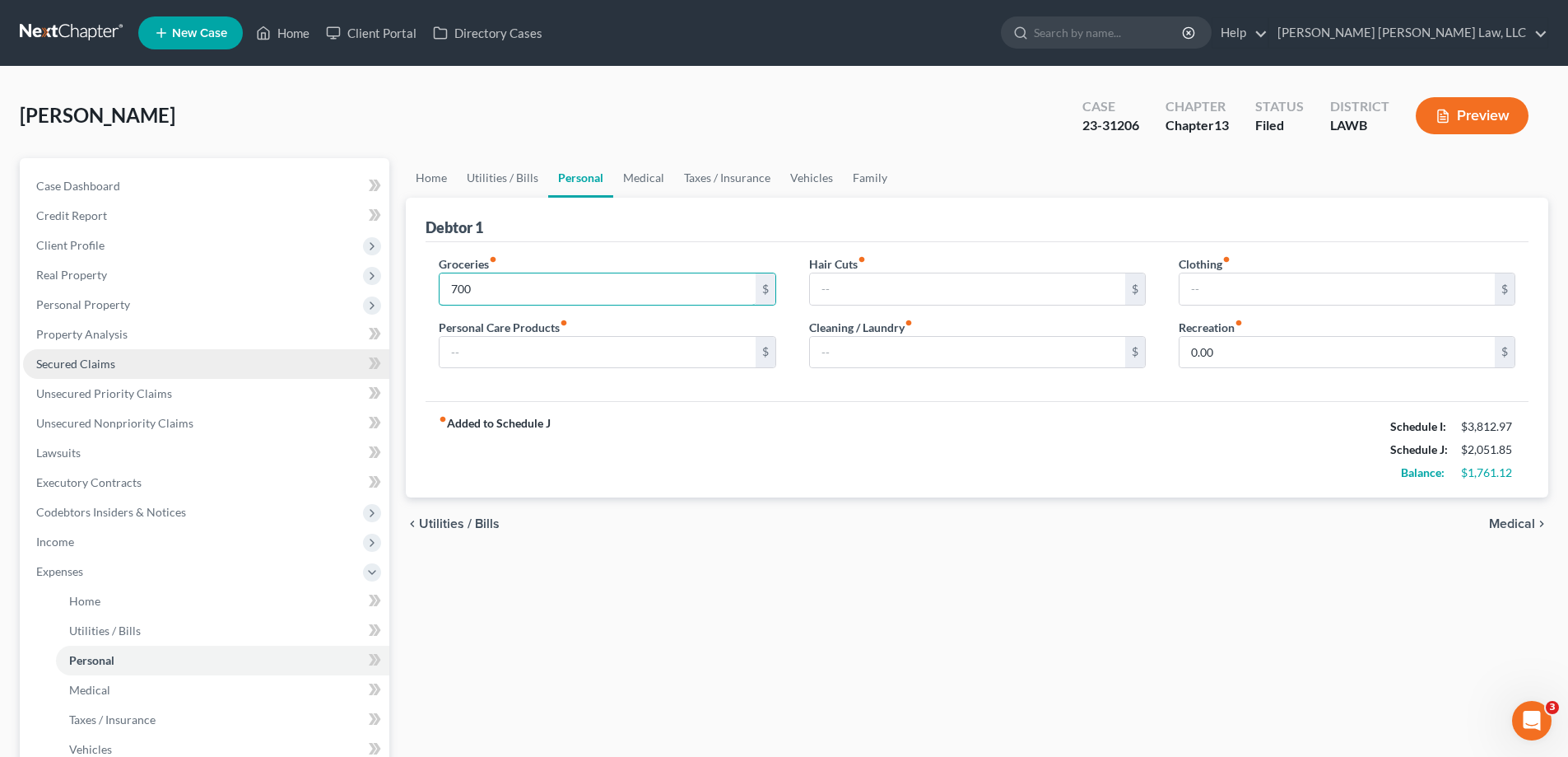
type input "700"
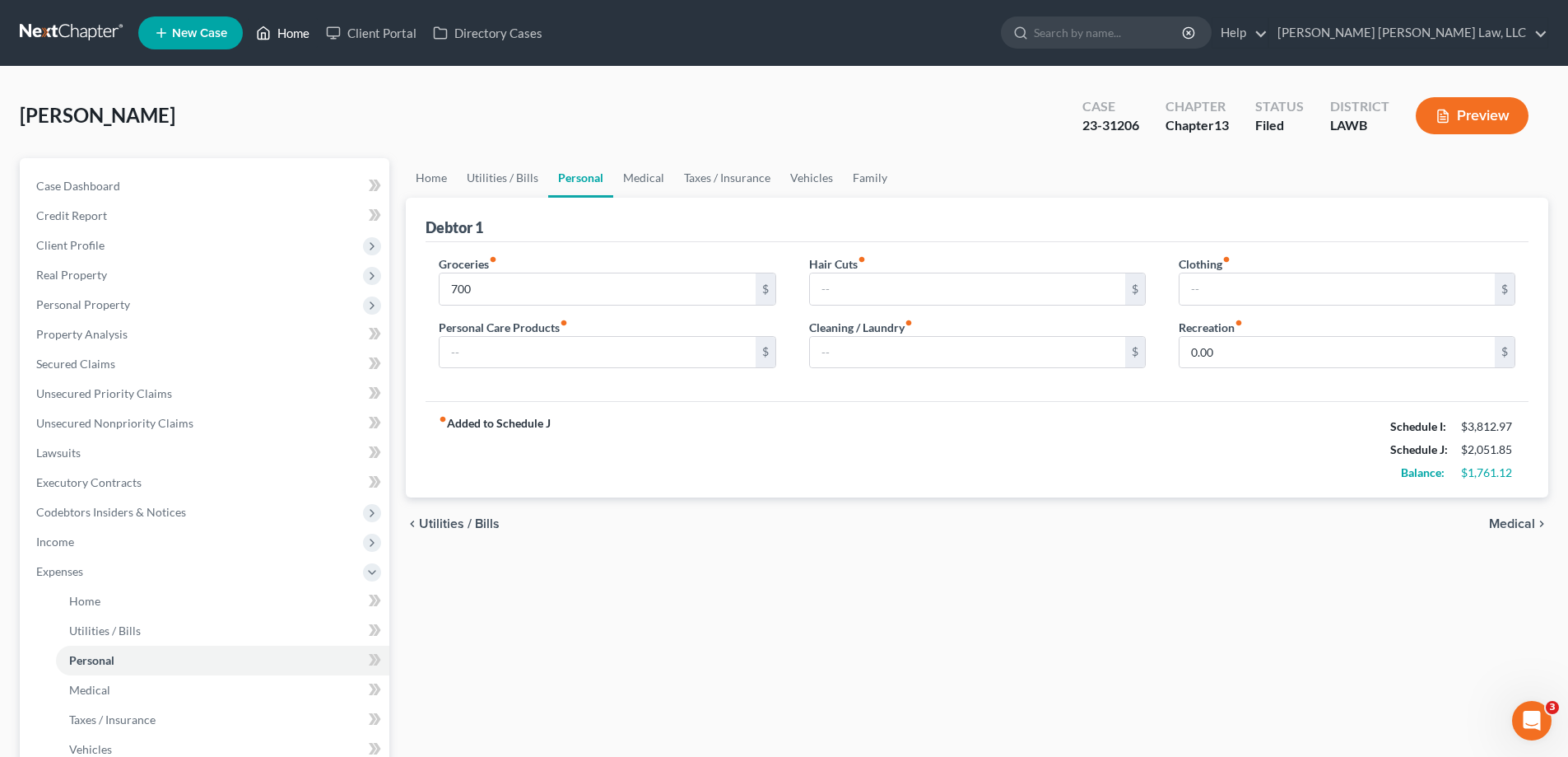
click at [302, 33] on link "Home" at bounding box center [282, 33] width 70 height 30
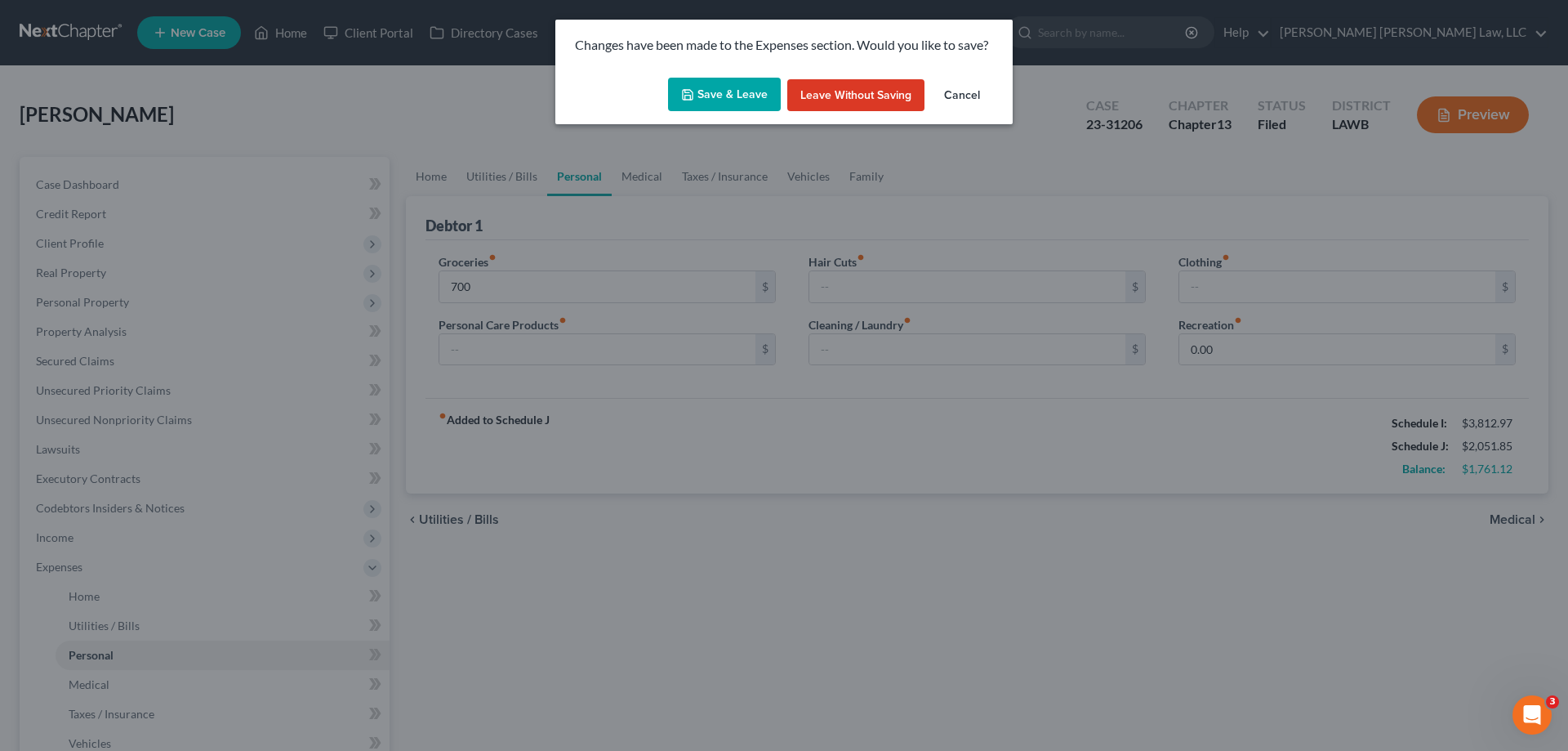
click at [792, 101] on button "Leave without Saving" at bounding box center [856, 95] width 137 height 33
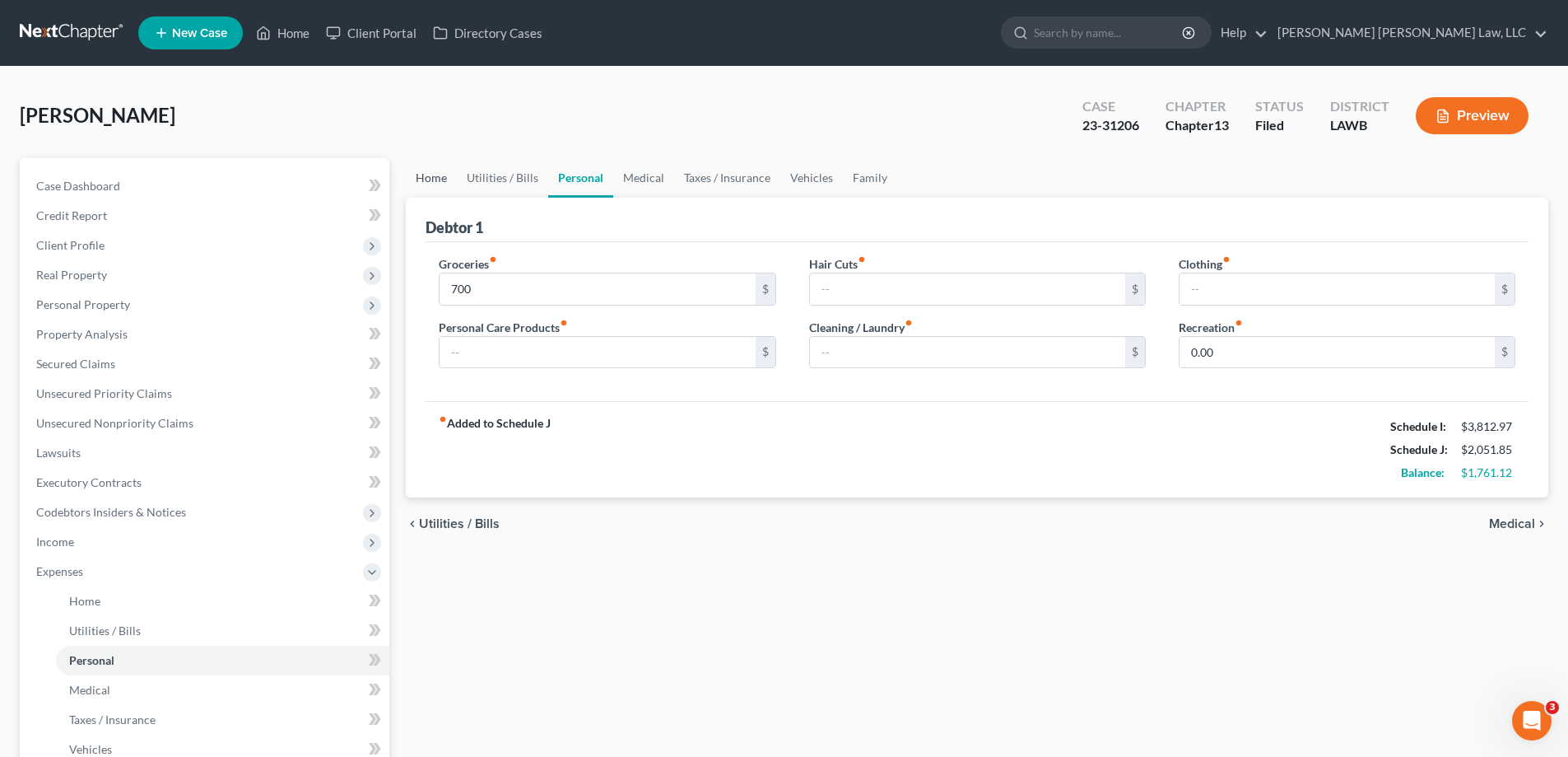
click at [417, 193] on link "Home" at bounding box center [431, 177] width 51 height 40
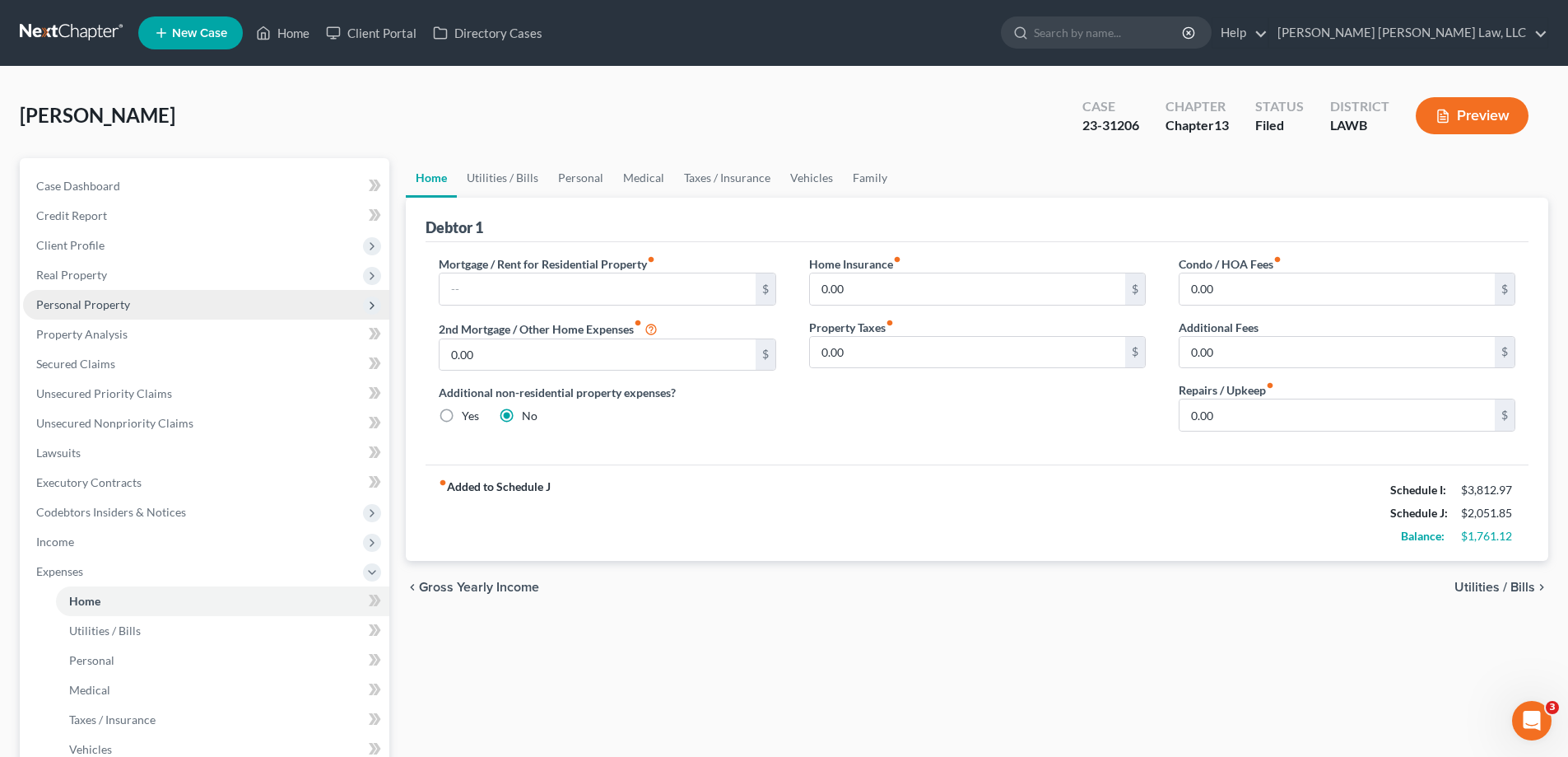
click at [138, 309] on span "Personal Property" at bounding box center [206, 305] width 366 height 30
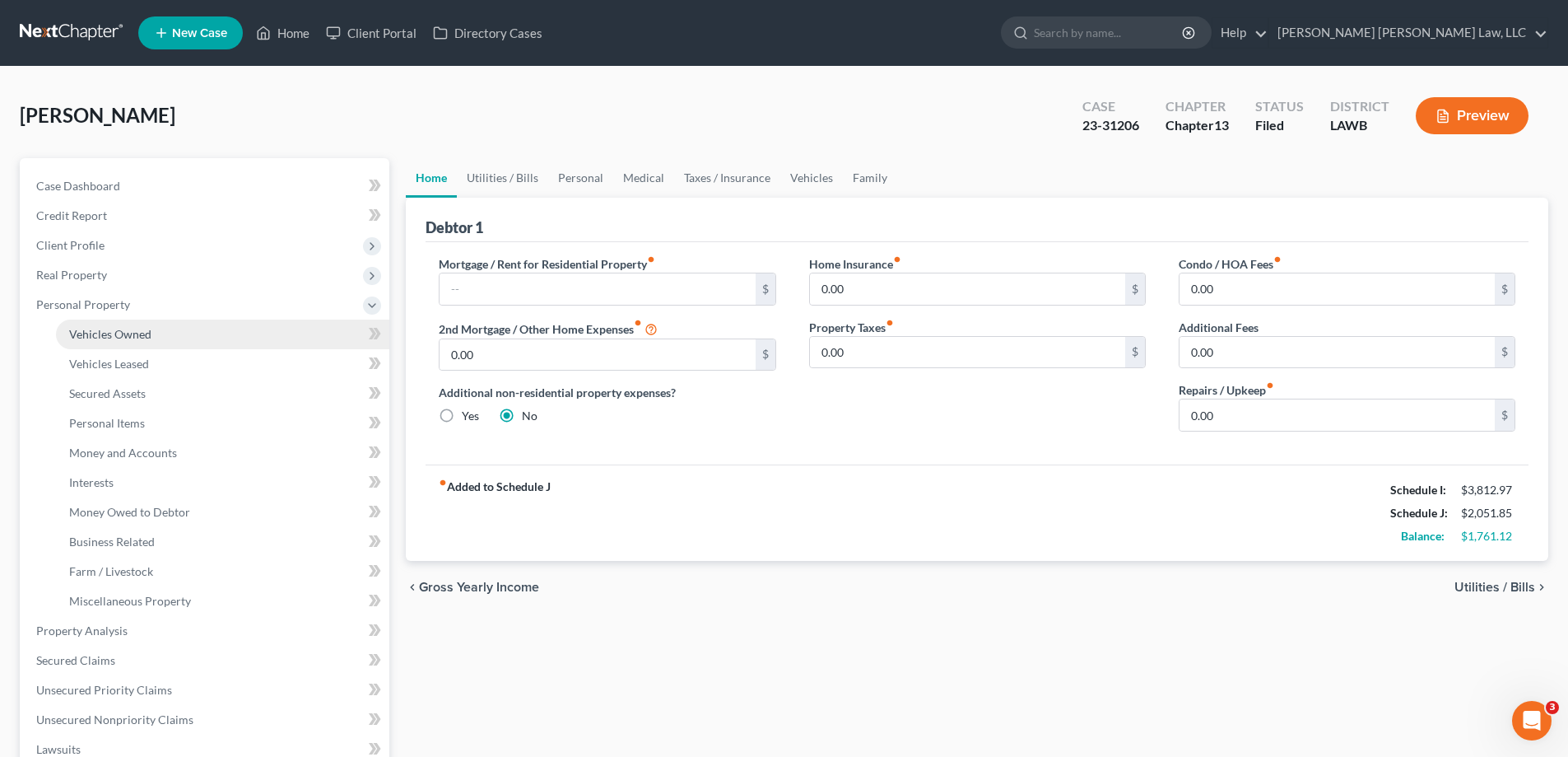
click at [245, 347] on link "Vehicles Owned" at bounding box center [222, 334] width 333 height 30
